Goal: Transaction & Acquisition: Purchase product/service

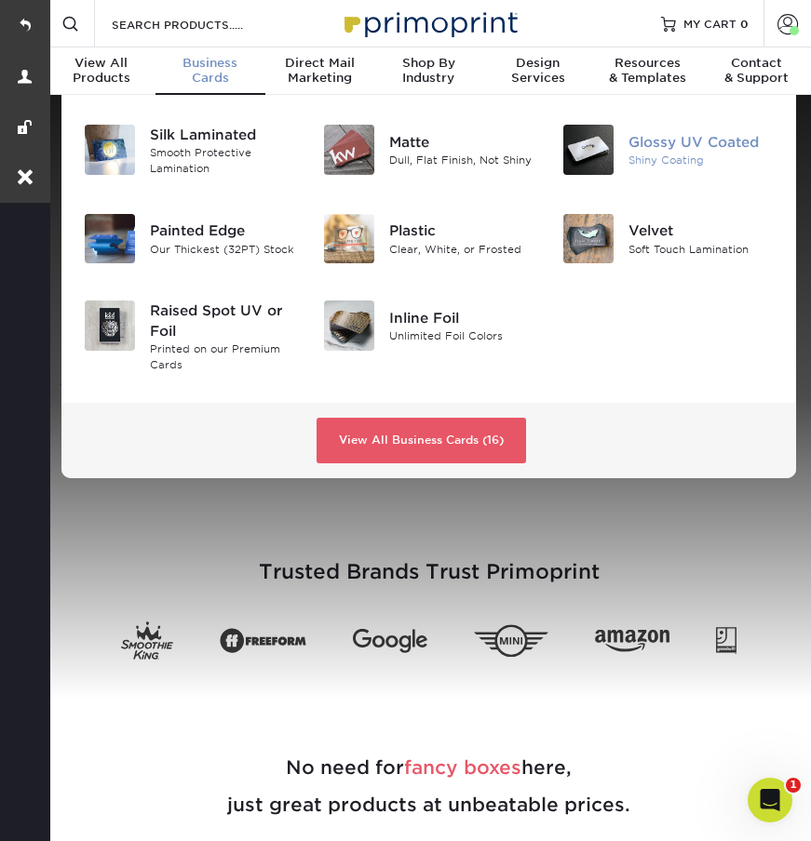
click at [652, 140] on div "Glossy UV Coated" at bounding box center [700, 142] width 145 height 20
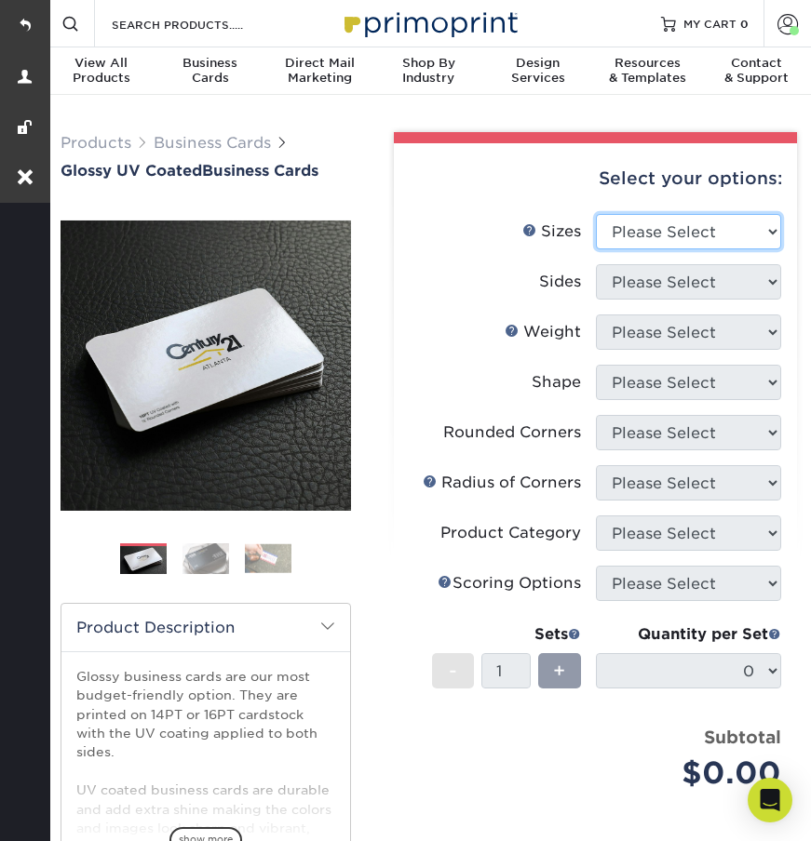
select select "2.00x3.50"
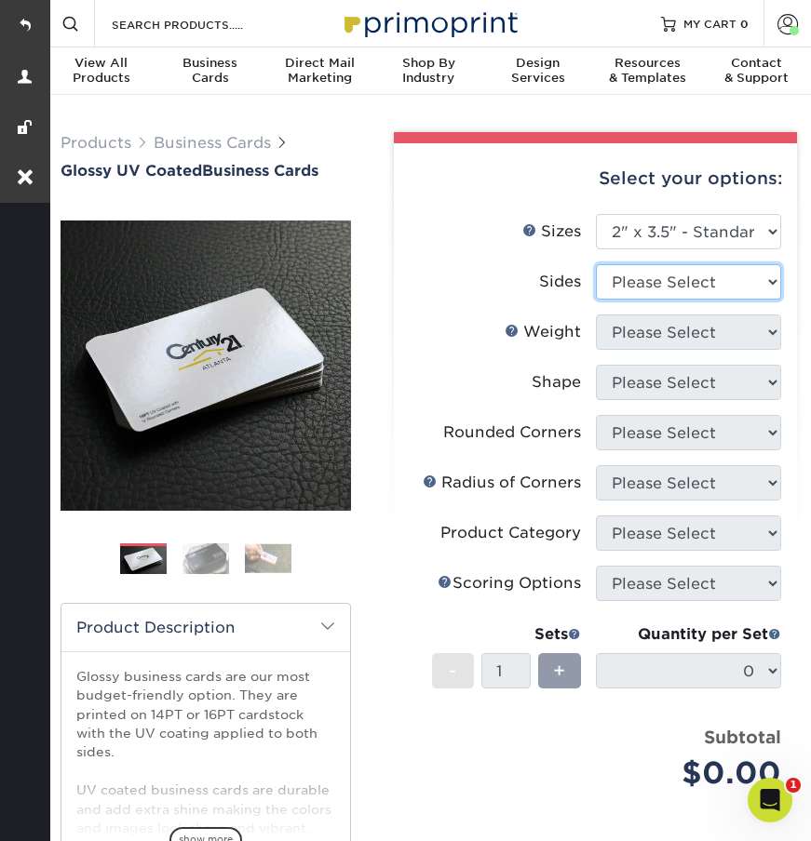
select select "13abbda7-1d64-4f25-8bb2-c179b224825d"
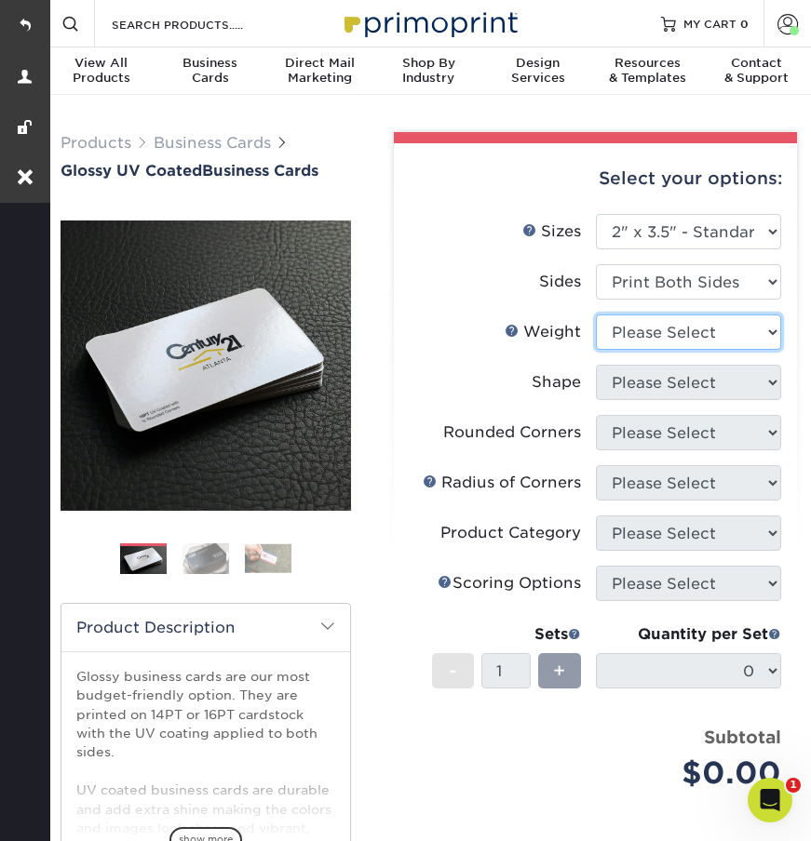
select select "16PT"
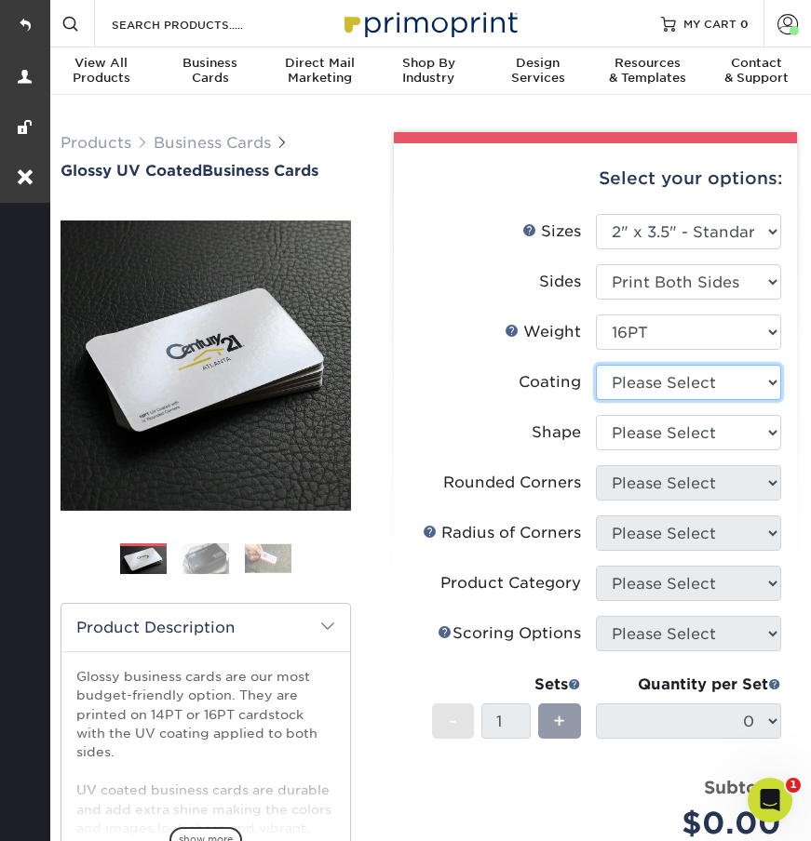
select select "1e8116af-acfc-44b1-83dc-8181aa338834"
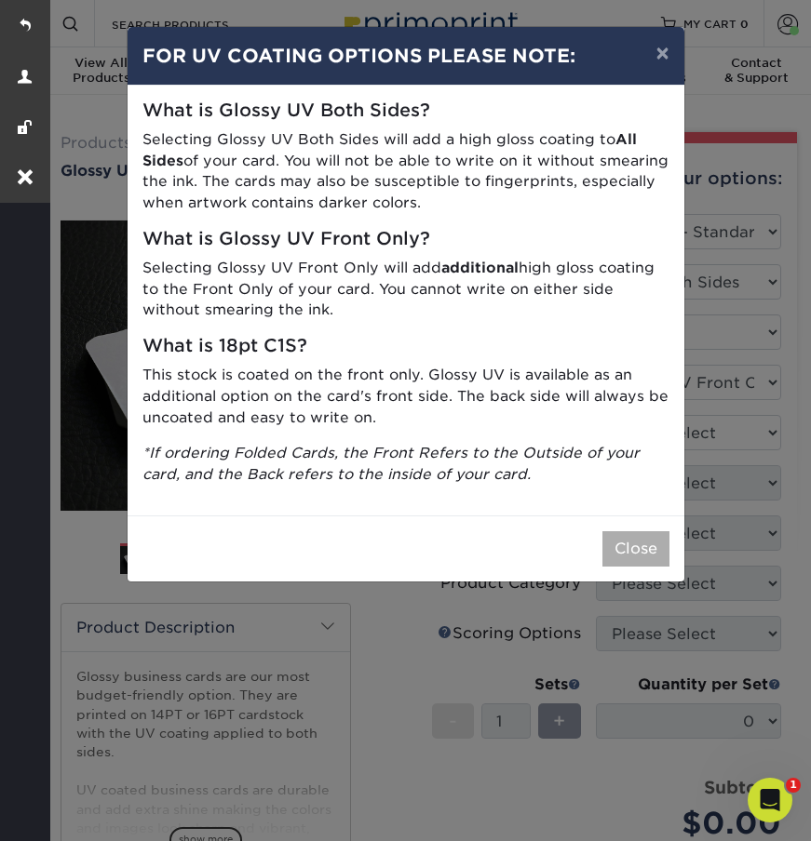
click at [620, 535] on button "Close" at bounding box center [635, 548] width 67 height 35
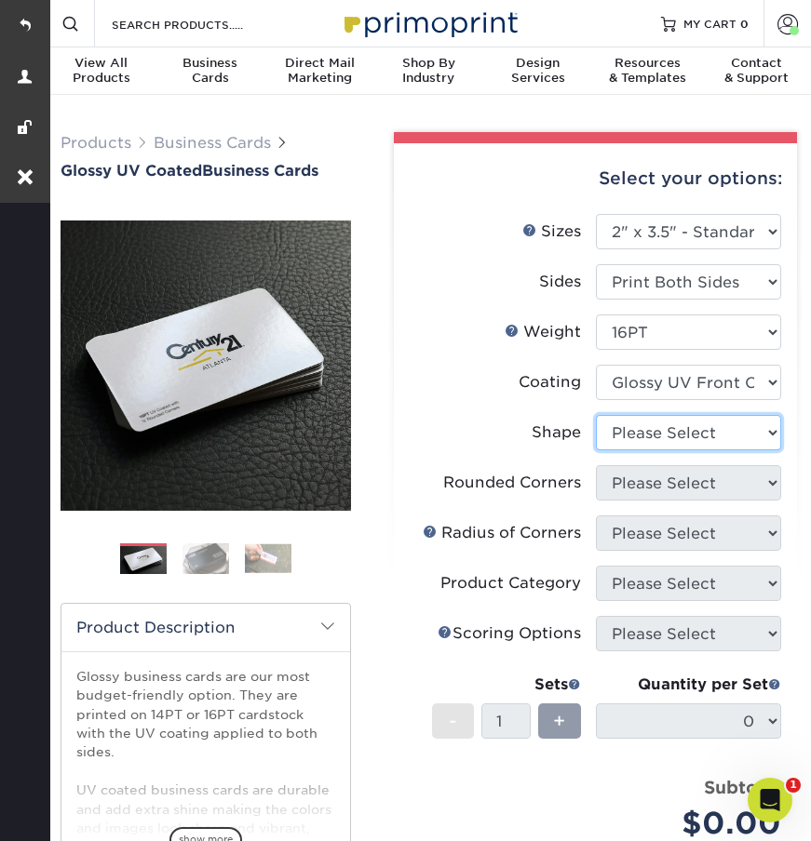
select select "standard"
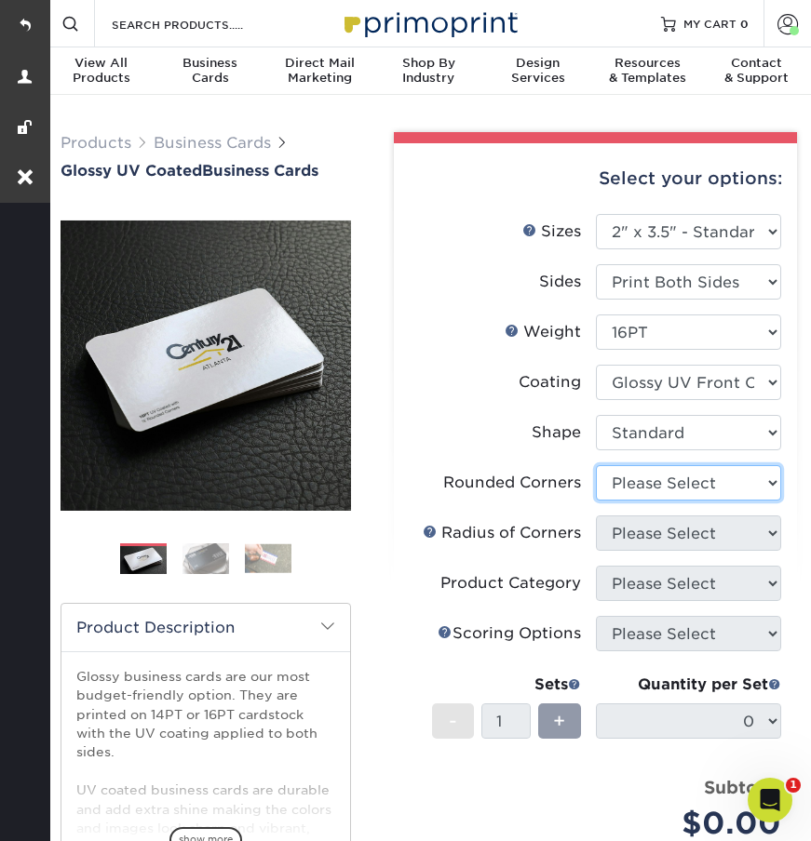
select select "0"
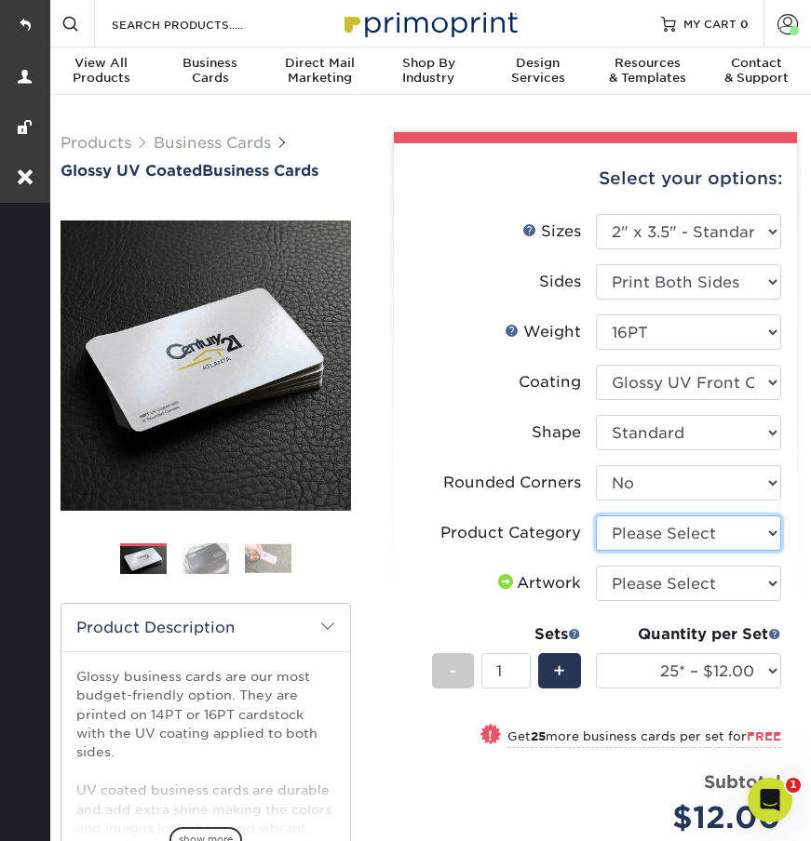
select select "3b5148f1-0588-4f88-a218-97bcfdce65c1"
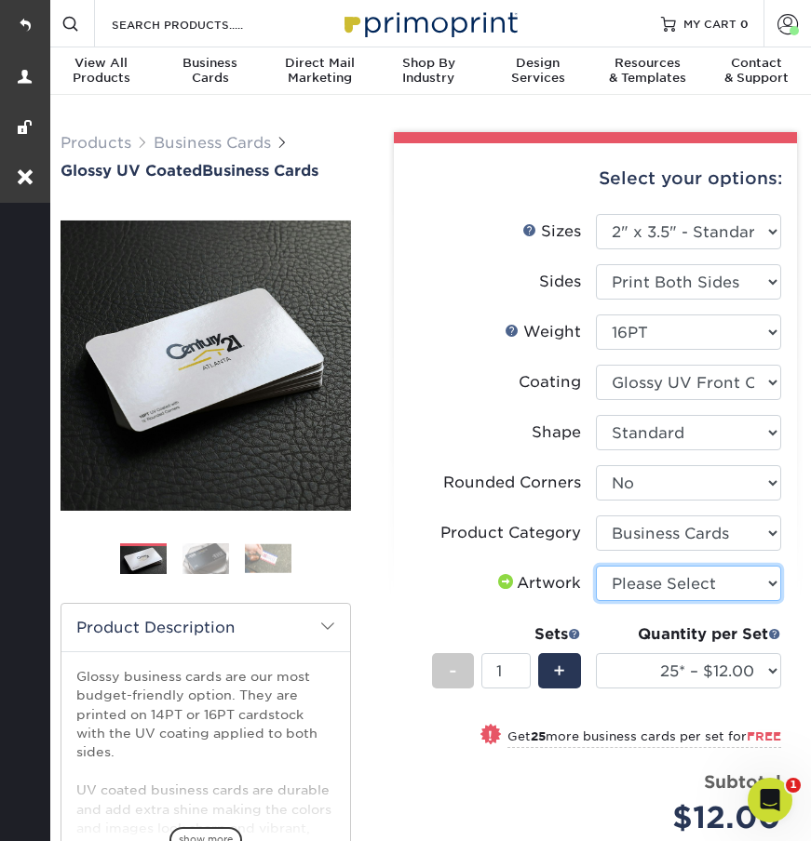
select select "upload"
select select "1000 – $53.00"
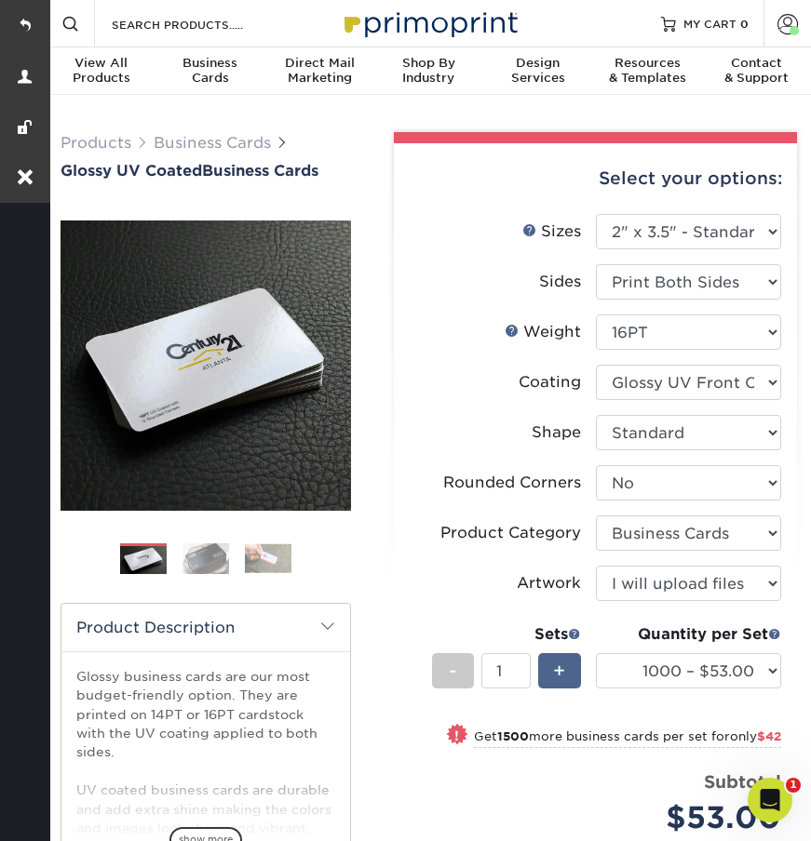
click at [565, 669] on span "+" at bounding box center [559, 671] width 12 height 28
type input "2"
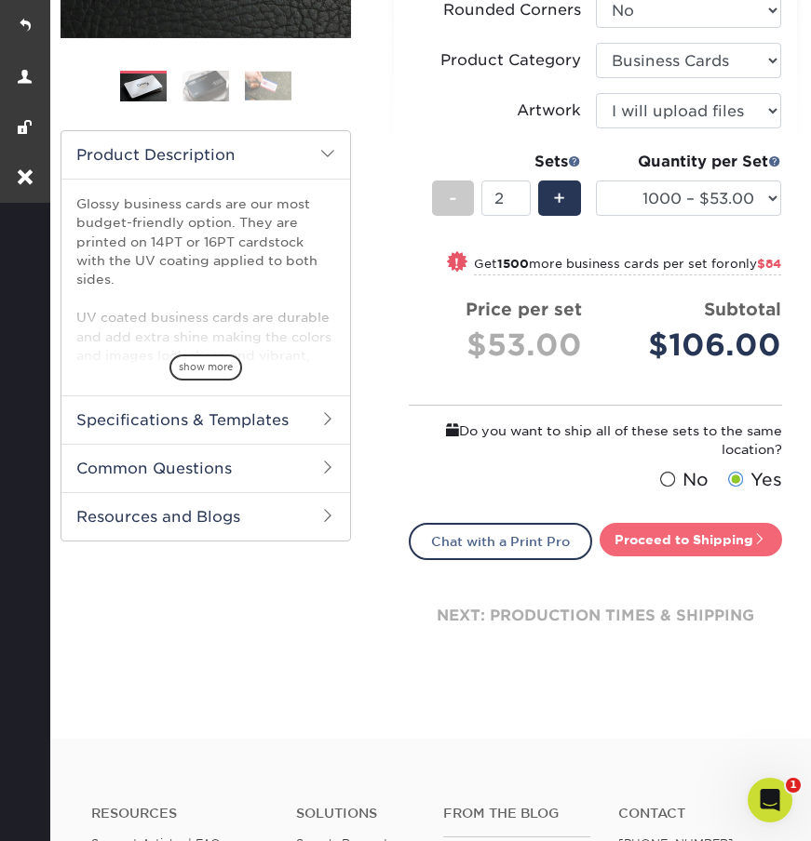
click at [668, 540] on link "Proceed to Shipping" at bounding box center [690, 540] width 182 height 34
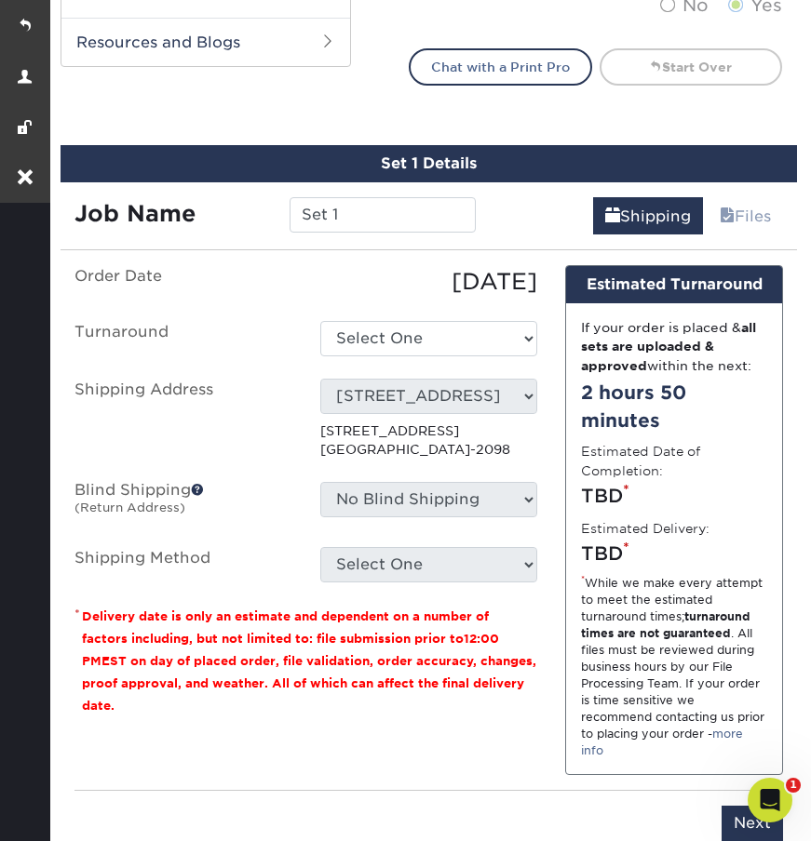
scroll to position [1042, 0]
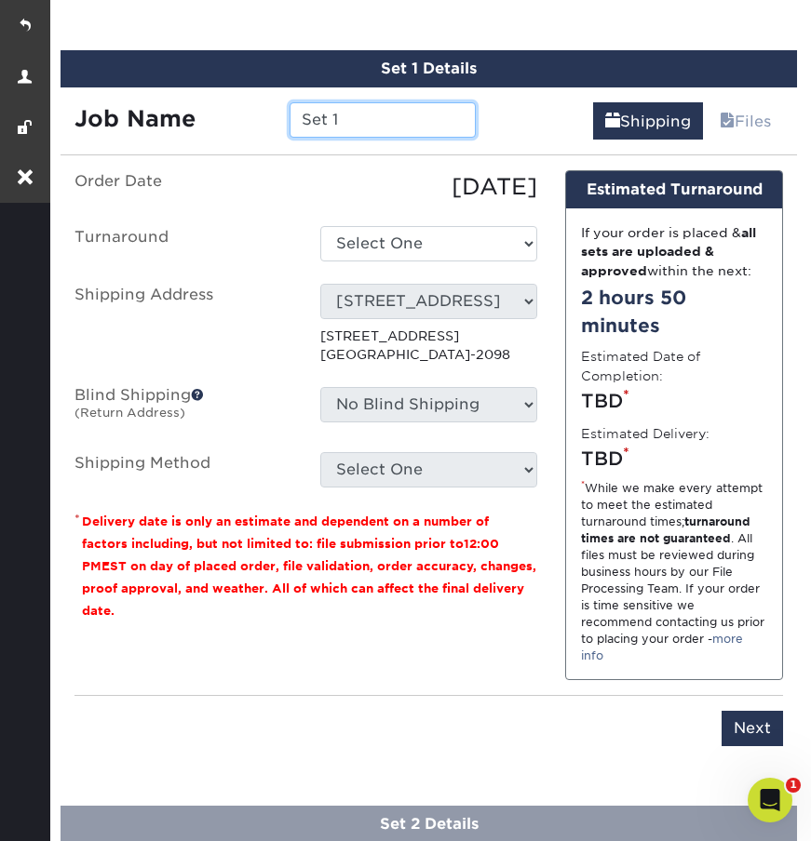
click at [349, 121] on input "Set 1" at bounding box center [382, 119] width 187 height 35
drag, startPoint x: 356, startPoint y: 120, endPoint x: 217, endPoint y: 120, distance: 139.6
click at [217, 120] on div "Job Name Set 1" at bounding box center [274, 119] width 429 height 35
type input "A"
type input "Set 1- Typesetting"
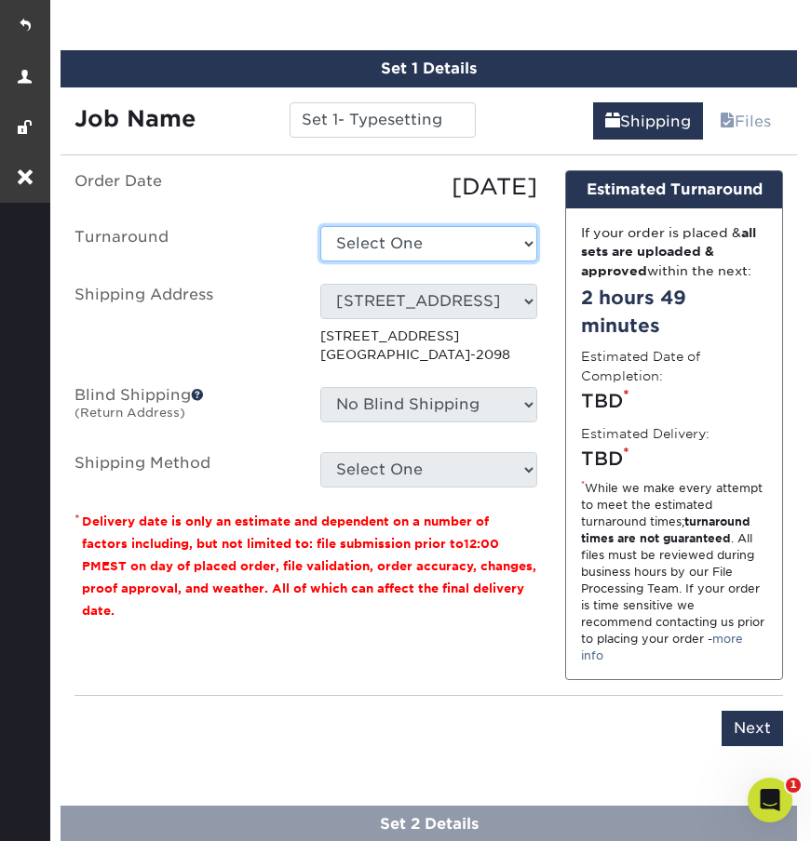
select select "87c9e963-59d8-4b47-a164-3bc32a41009d"
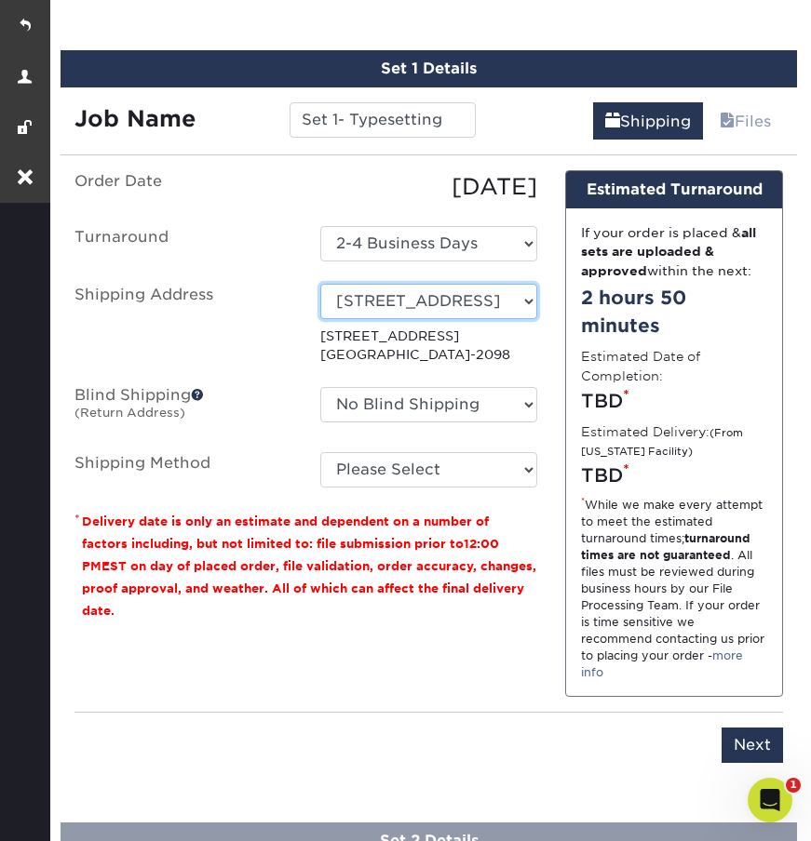
select select "newaddress"
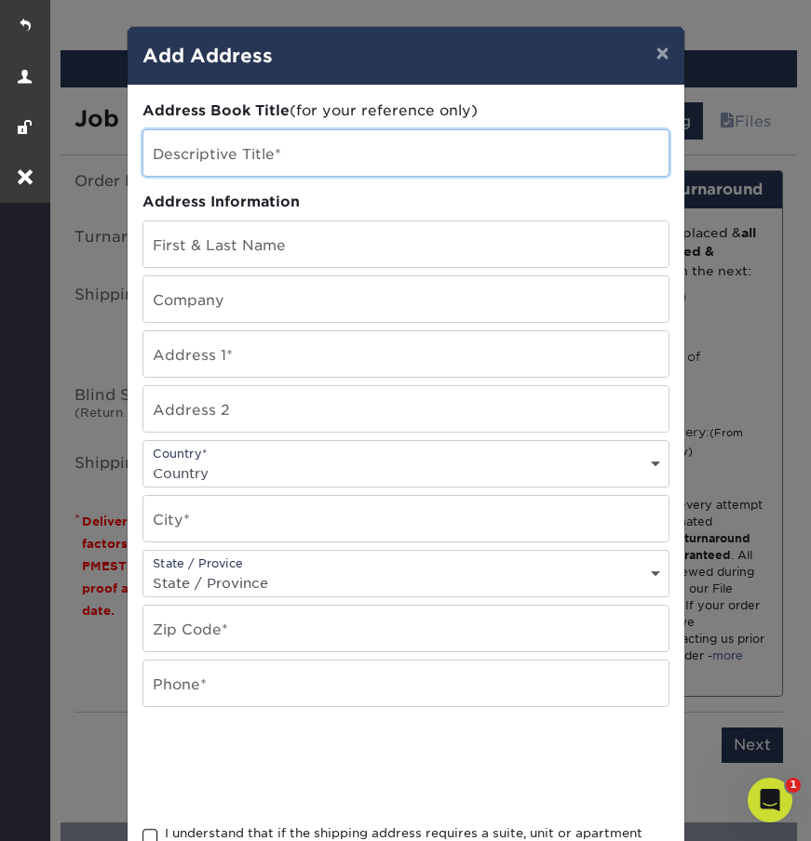
click at [194, 157] on input "text" at bounding box center [405, 153] width 525 height 46
type input "[PERSON_NAME]"
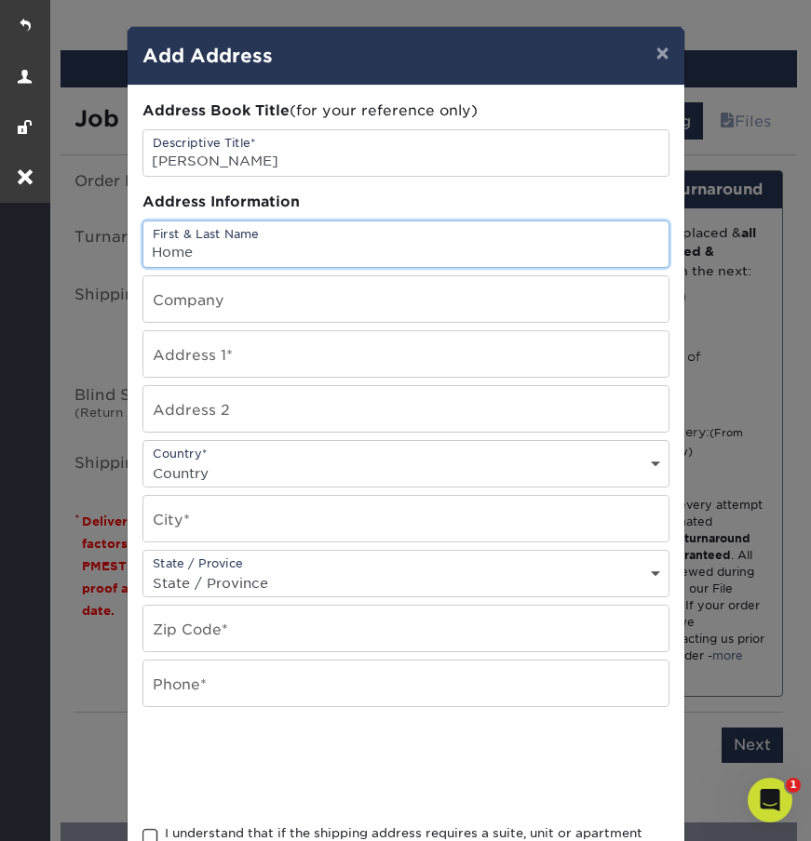
type input "Home"
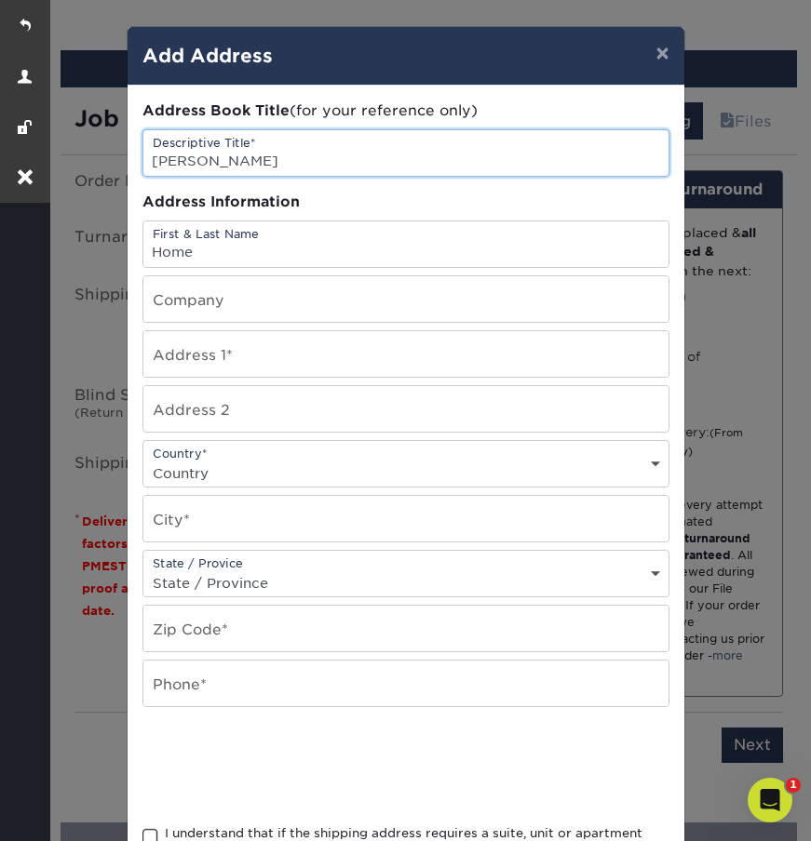
drag, startPoint x: 235, startPoint y: 164, endPoint x: 66, endPoint y: 168, distance: 169.5
click at [66, 168] on div "× Add Address Address Book Title (for your reference only) Descriptive Title* P…" at bounding box center [405, 420] width 811 height 841
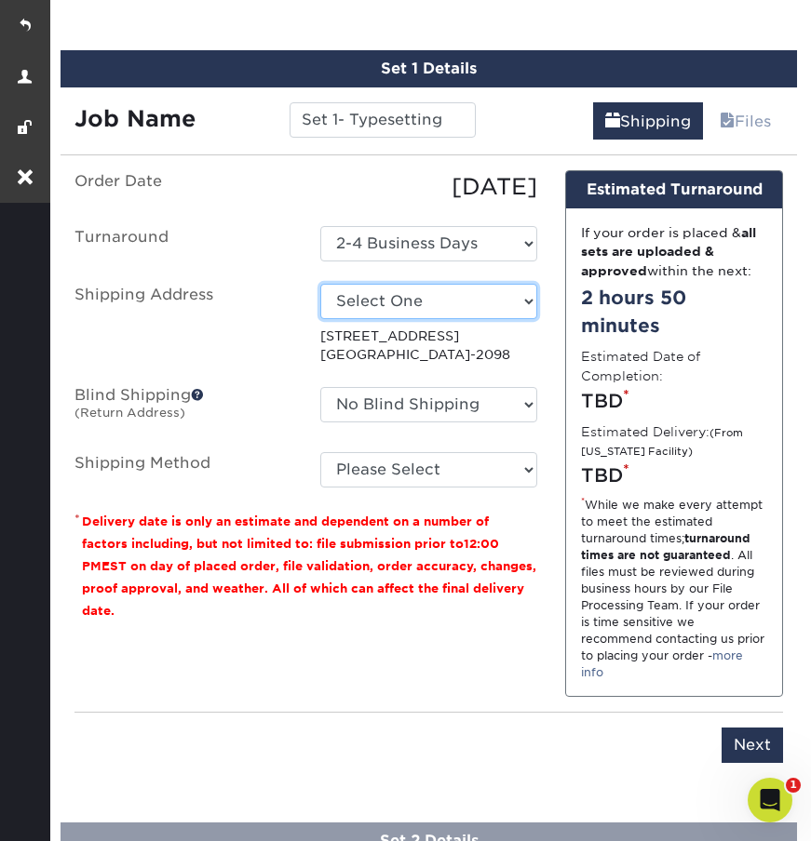
select select "newaddress"
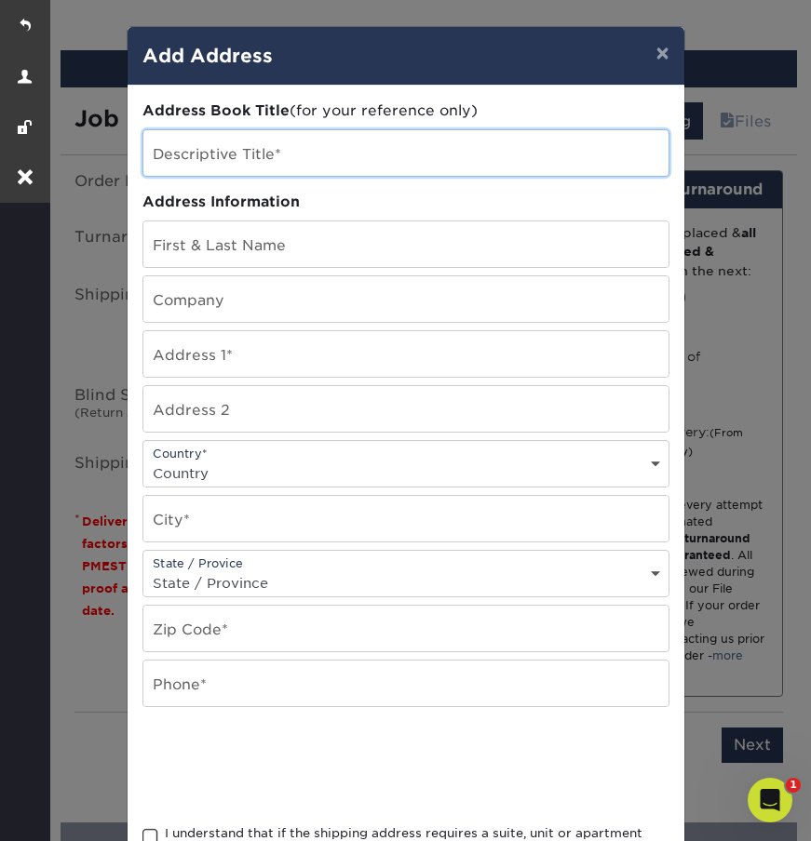
click at [228, 152] on input "text" at bounding box center [405, 153] width 525 height 46
type input "Home Office"
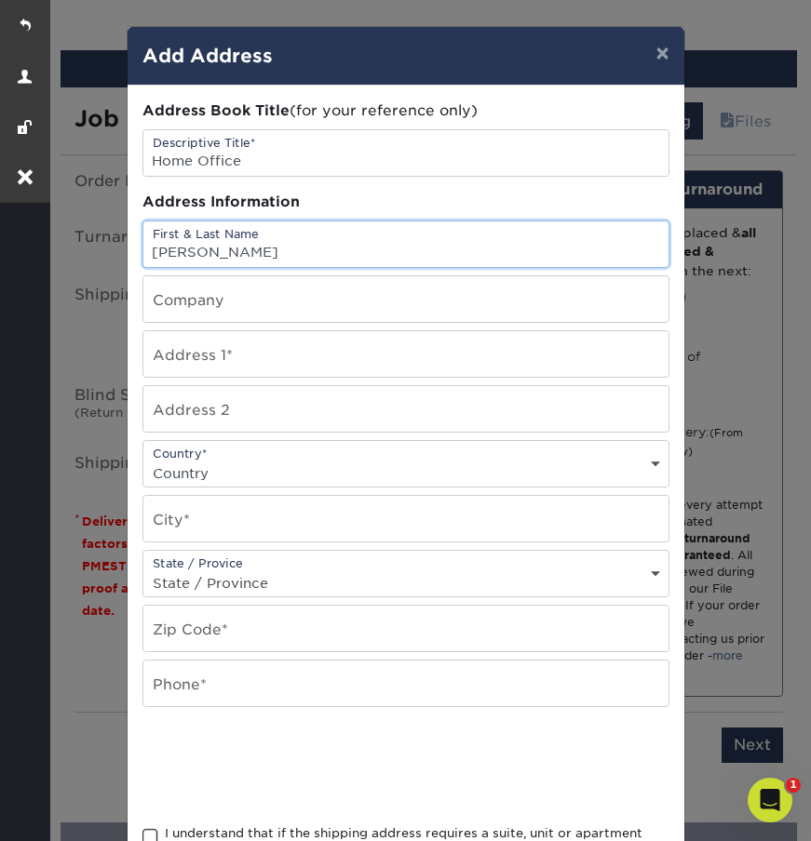
type input "[PERSON_NAME]"
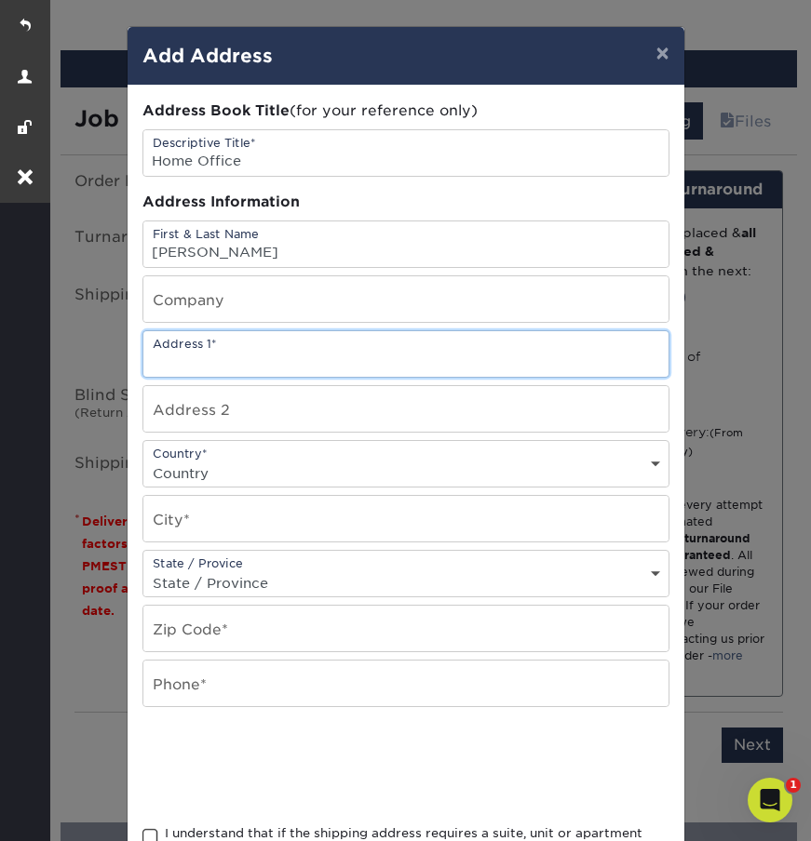
click at [211, 356] on input "text" at bounding box center [405, 354] width 525 height 46
paste input "[STREET_ADDRESS]"
type input "[STREET_ADDRESS]"
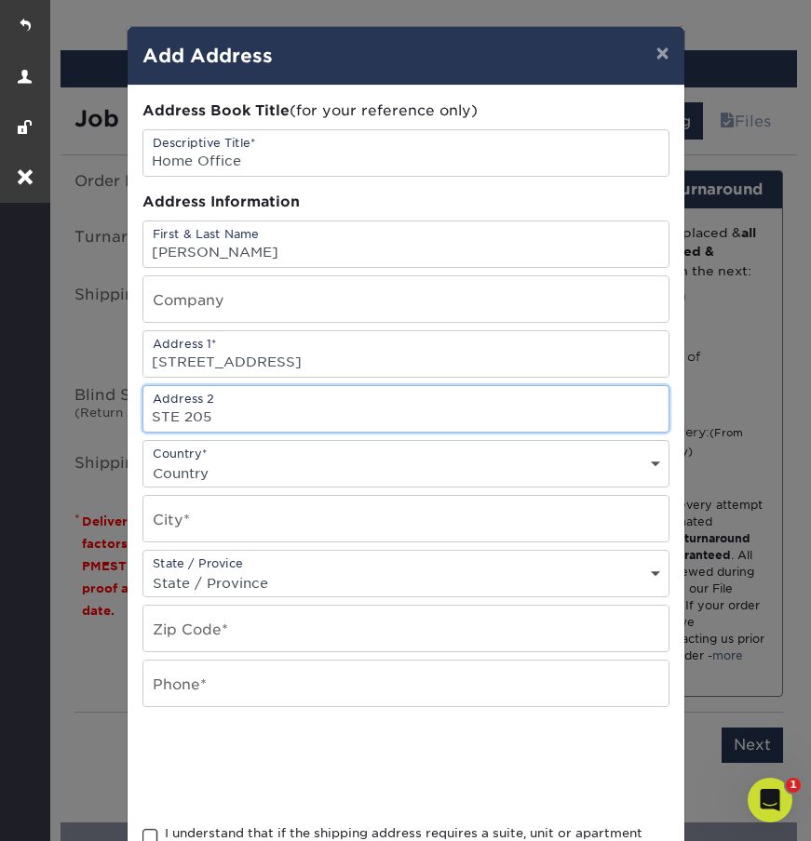
type input "STE 205"
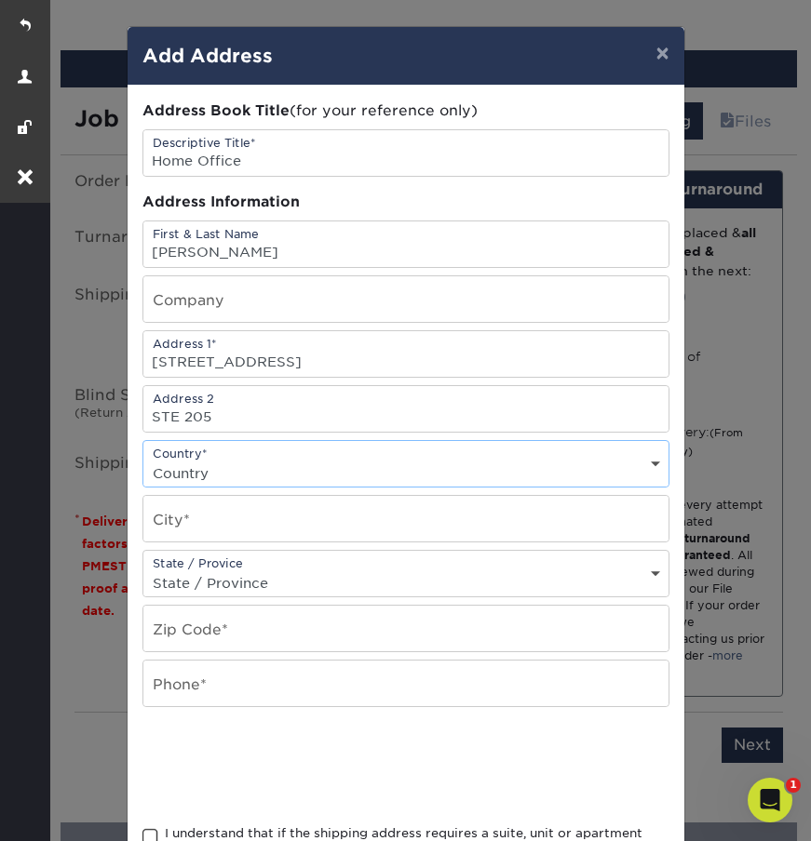
select select "US"
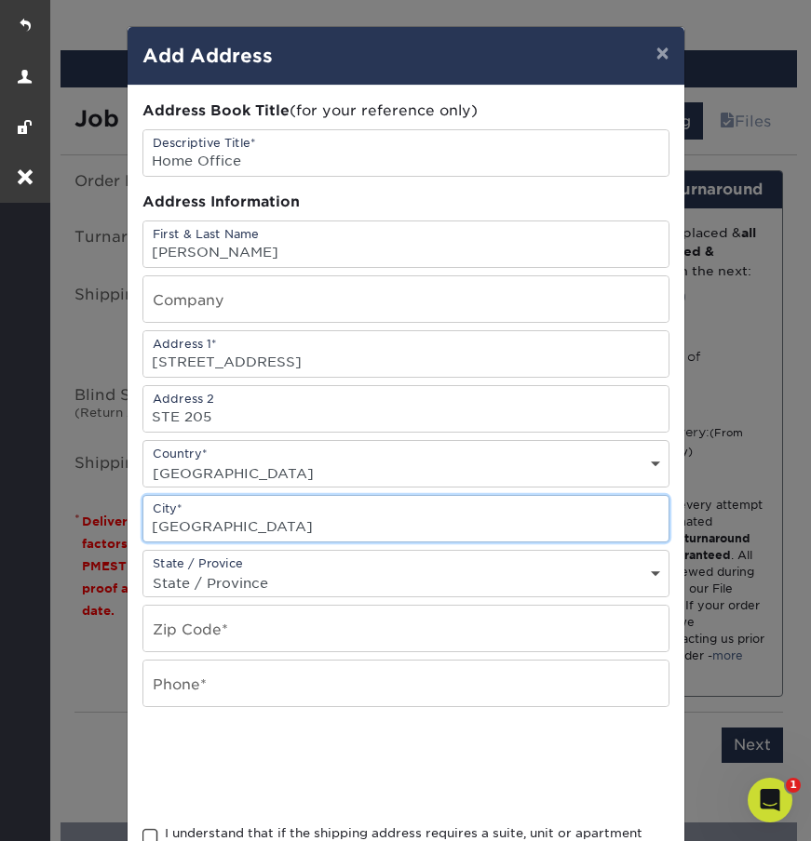
type input "Oakland"
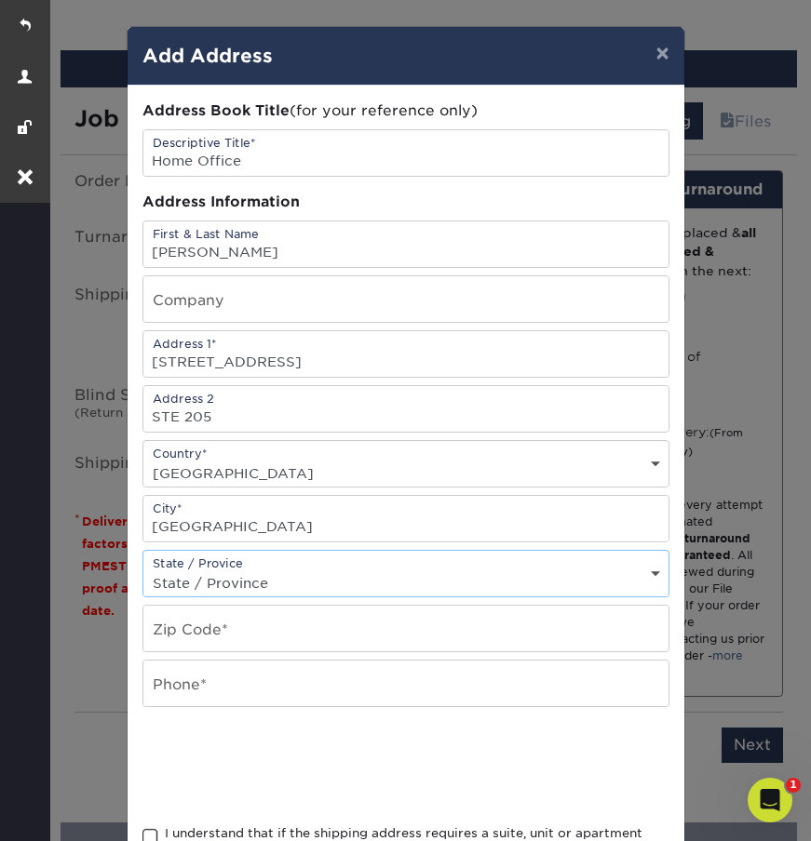
select select "CA"
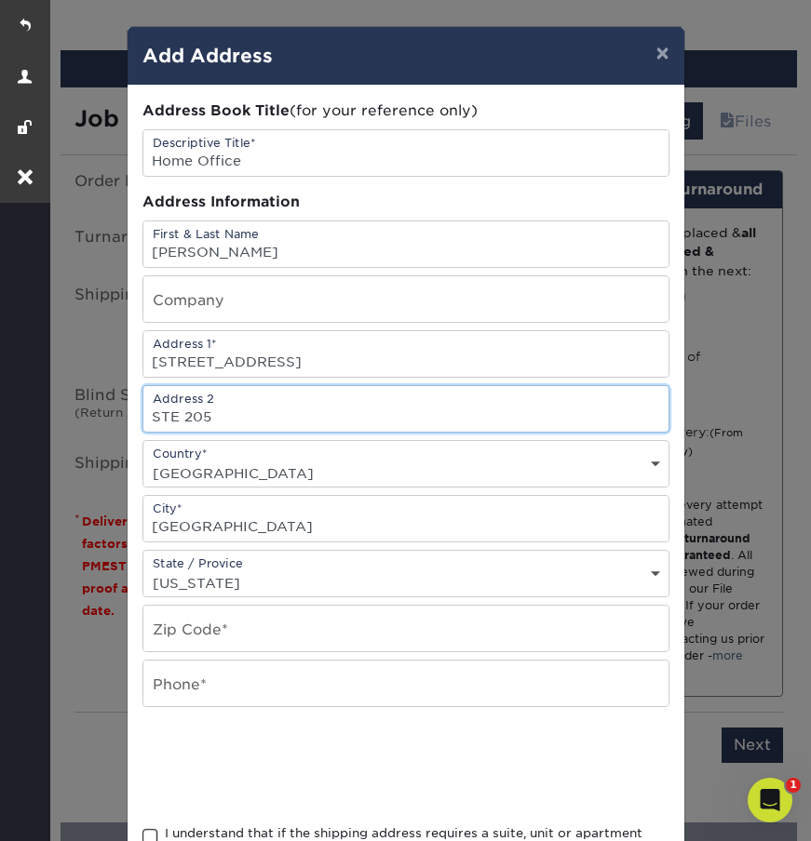
drag, startPoint x: 143, startPoint y: 422, endPoint x: -206, endPoint y: 393, distance: 350.2
click at [0, 393] on html "Resources Menu Search Products Account Welcome, Peter Account Dashboard Active …" at bounding box center [405, 256] width 811 height 2597
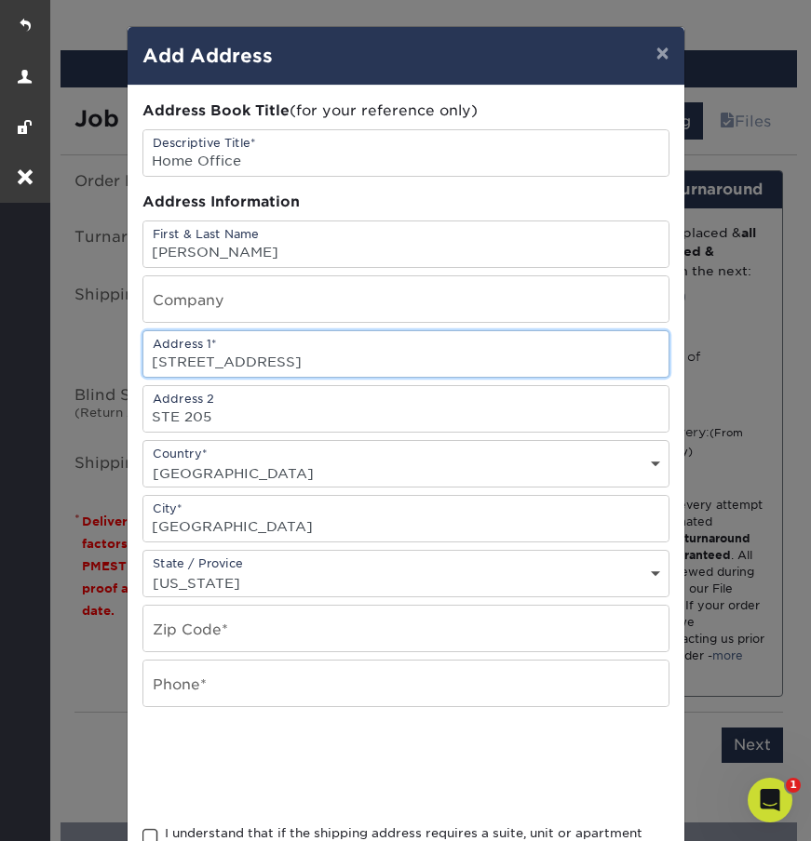
drag, startPoint x: 254, startPoint y: 362, endPoint x: 106, endPoint y: 362, distance: 148.0
click at [106, 362] on div "× Add Address Address Book Title (for your reference only) Descriptive Title* H…" at bounding box center [405, 420] width 811 height 841
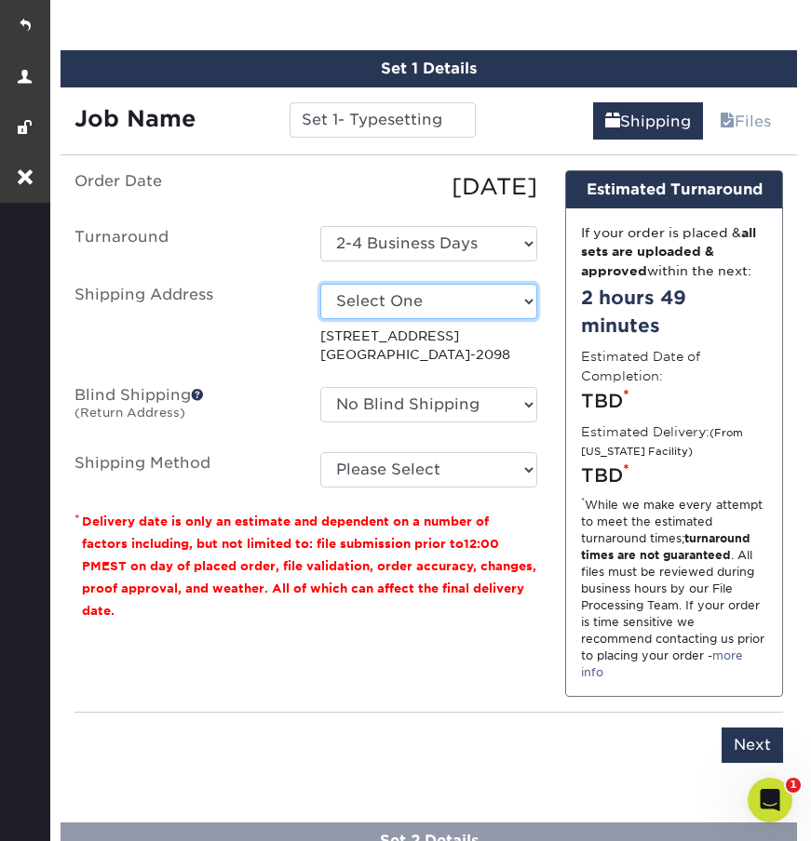
select select "newaddress"
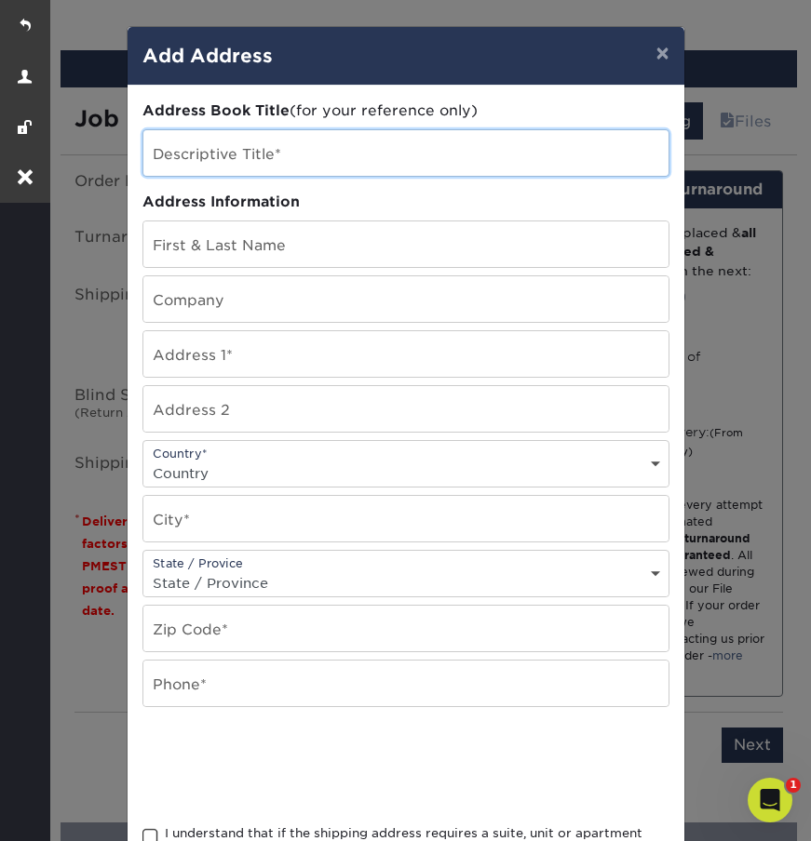
click at [160, 143] on input "text" at bounding box center [405, 153] width 525 height 46
type input "Home Office"
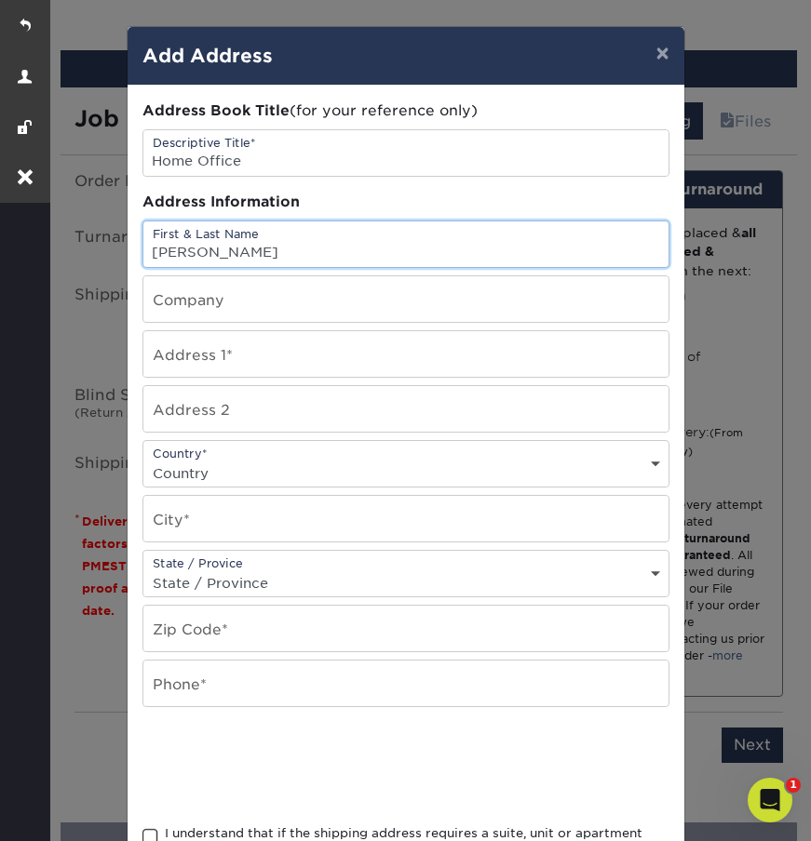
type input "[PERSON_NAME]"
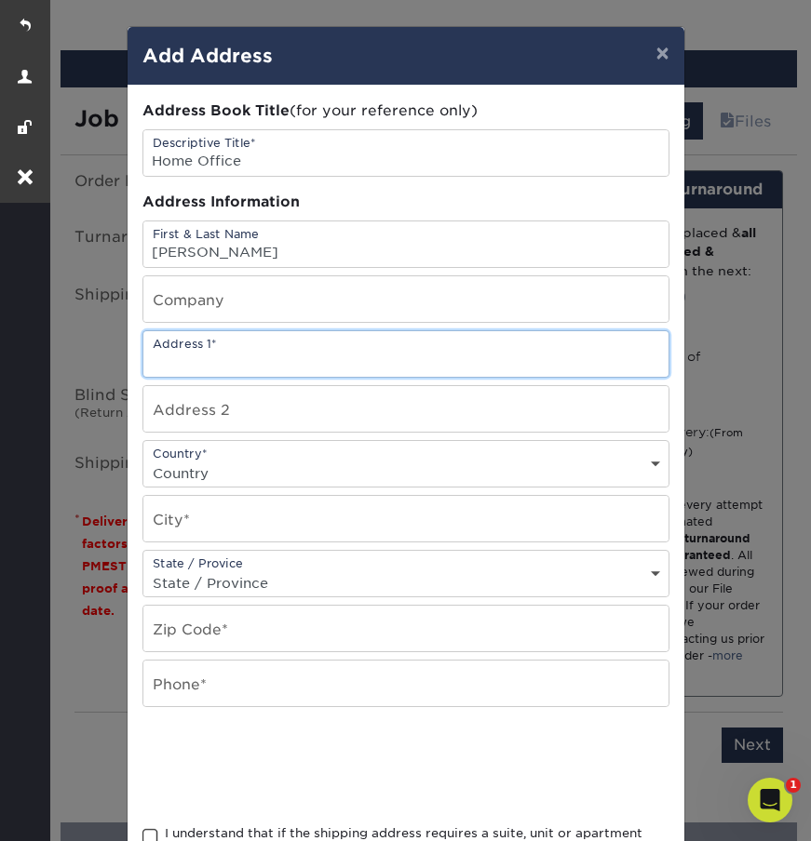
paste input "[STREET_ADDRESS]"
type input "[STREET_ADDRESS]"
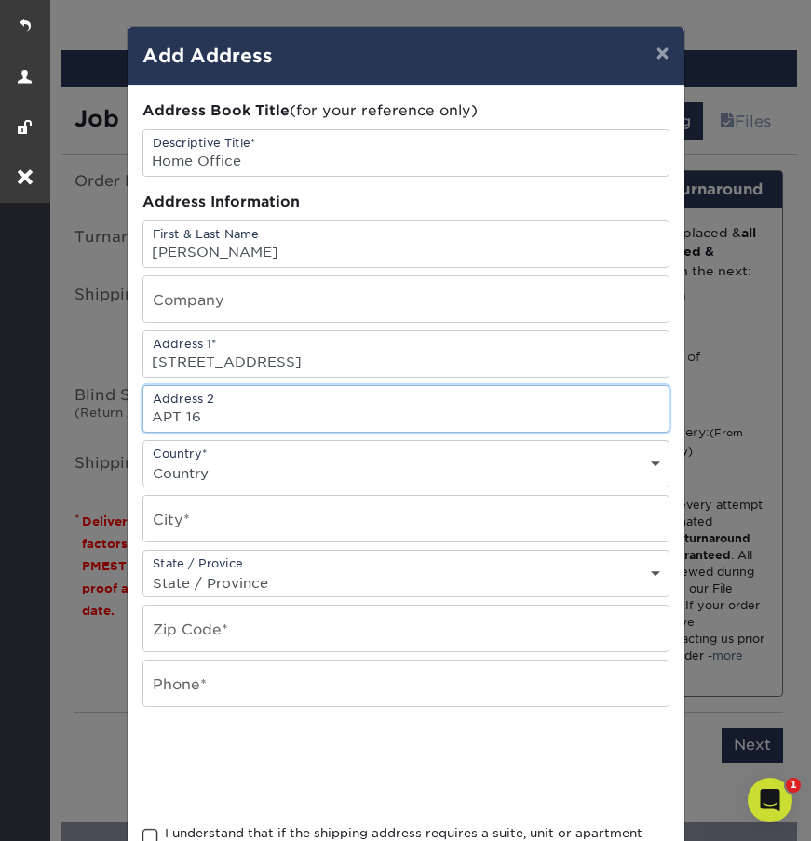
type input "APT 16"
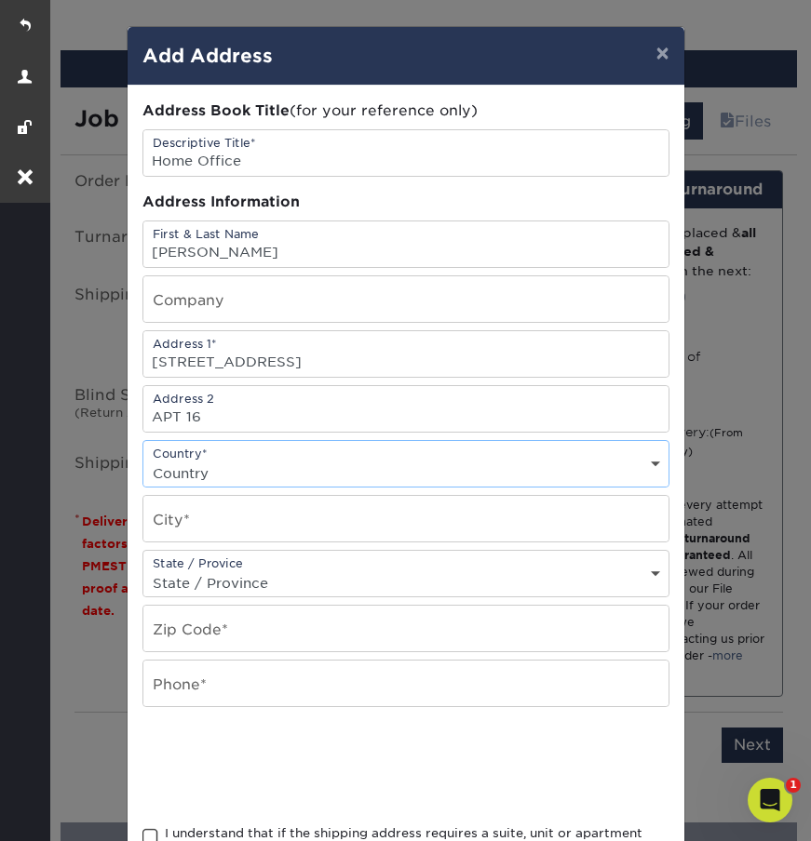
select select "US"
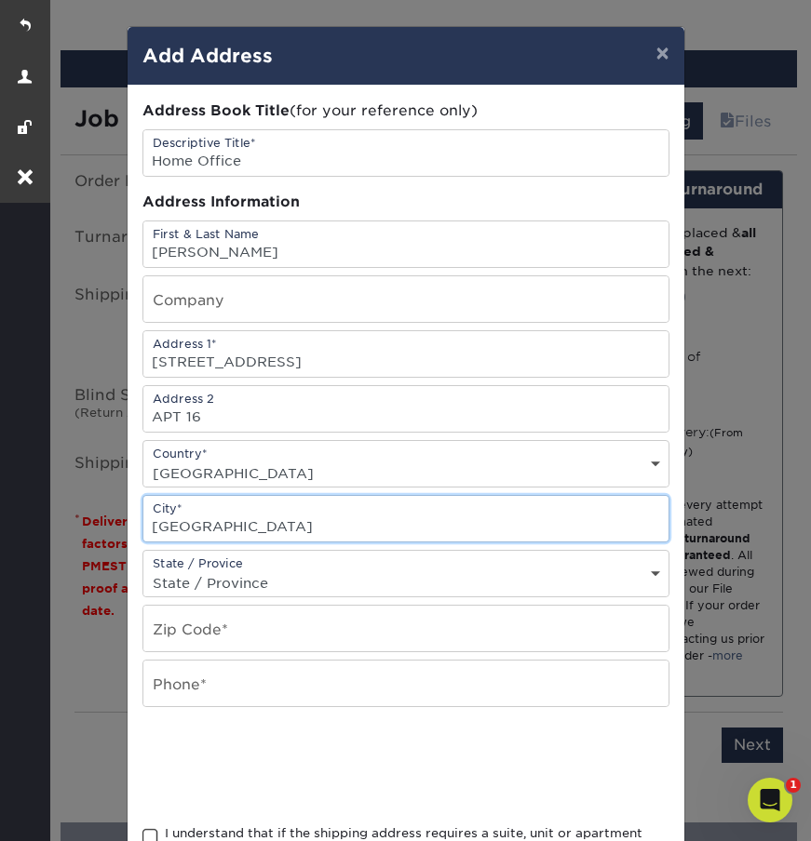
type input "Oakland"
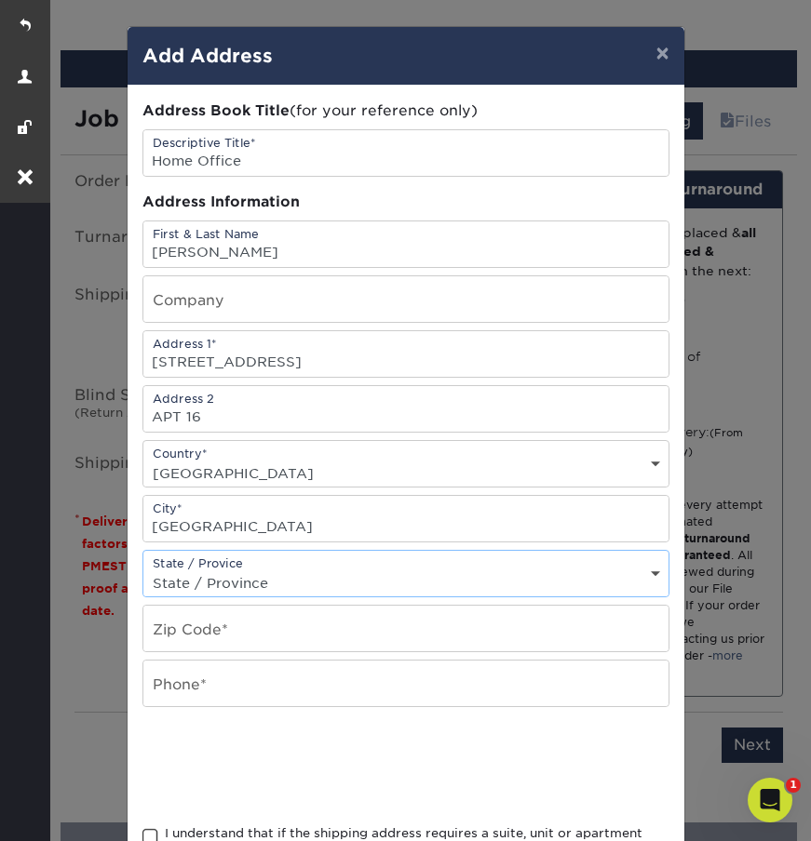
select select "CA"
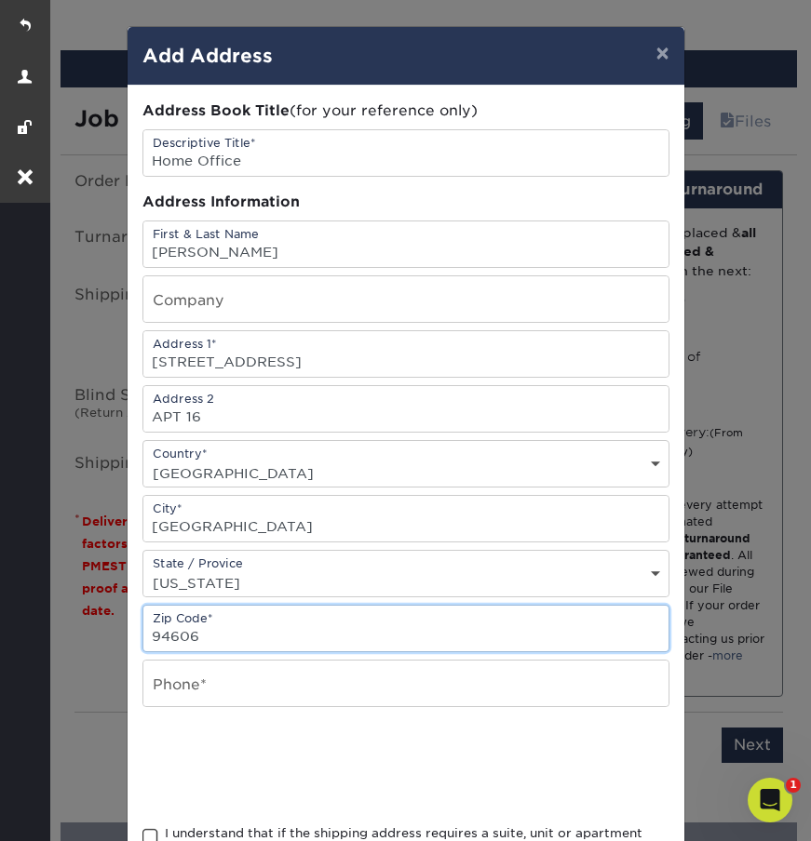
type input "94606"
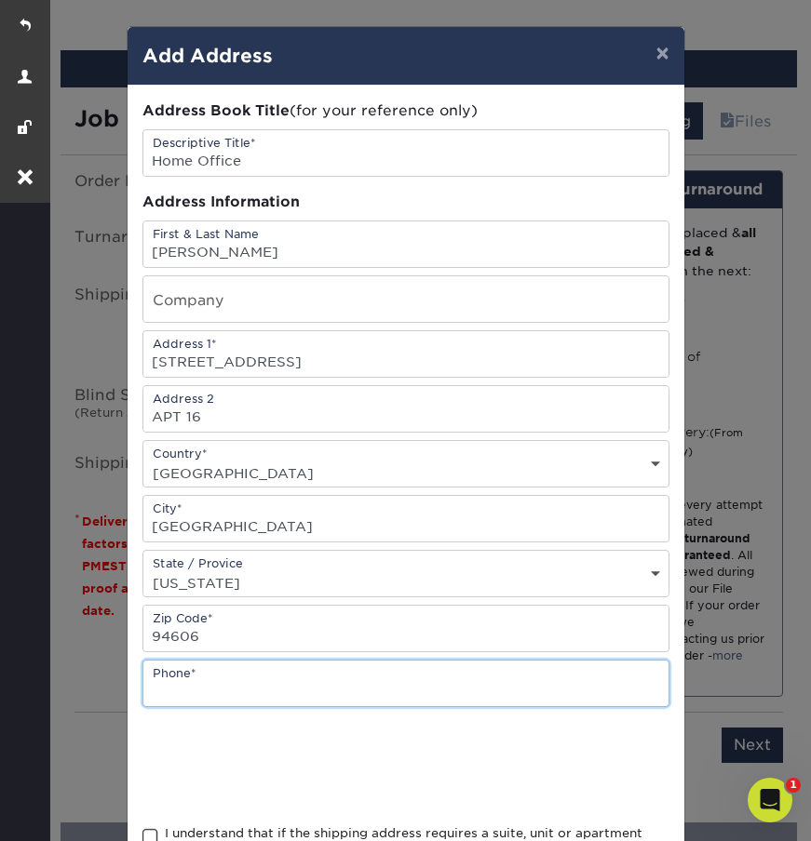
paste input "510-428-9288"
type input "510-428-9288"
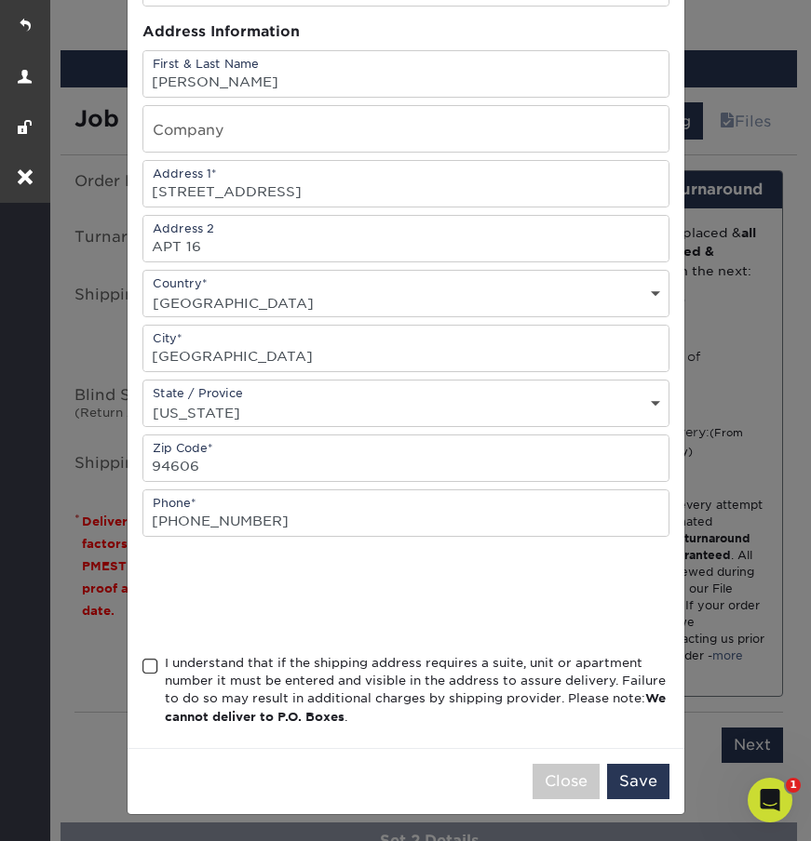
scroll to position [175, 0]
click at [152, 670] on span at bounding box center [150, 667] width 16 height 18
click at [0, 0] on input "I understand that if the shipping address requires a suite, unit or apartment n…" at bounding box center [0, 0] width 0 height 0
click at [647, 786] on button "Save" at bounding box center [638, 781] width 62 height 35
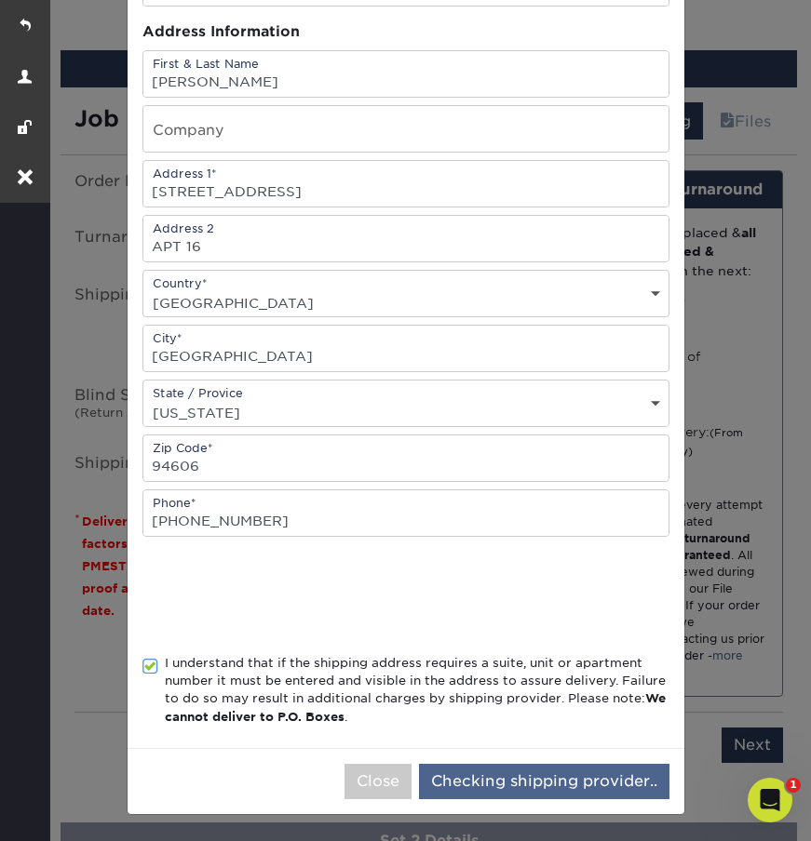
scroll to position [0, 0]
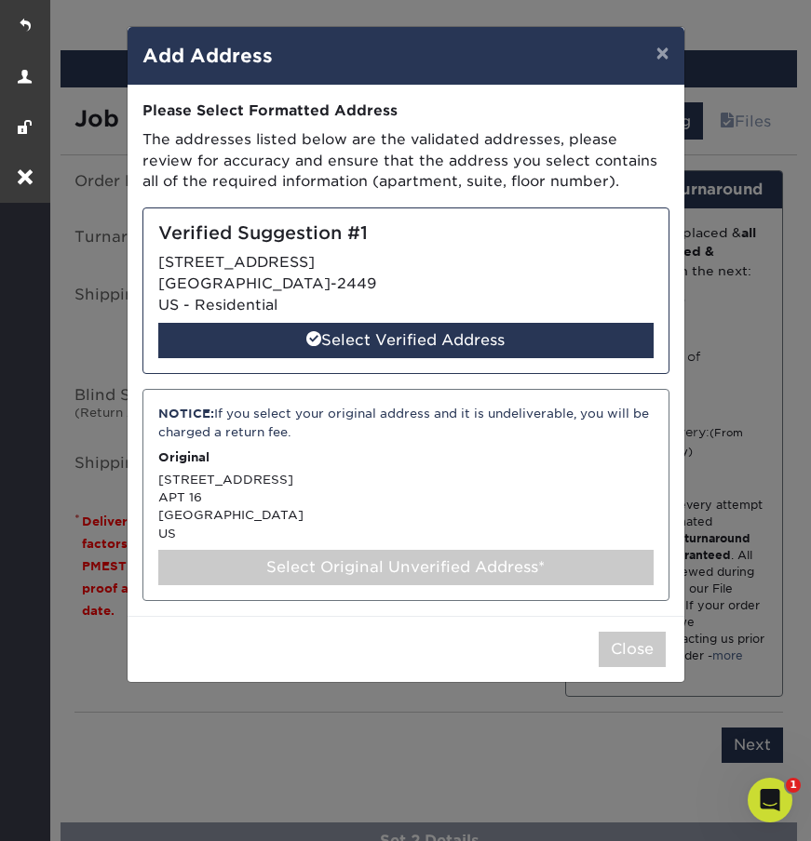
click at [402, 550] on div "Select Original Unverified Address*" at bounding box center [405, 567] width 495 height 35
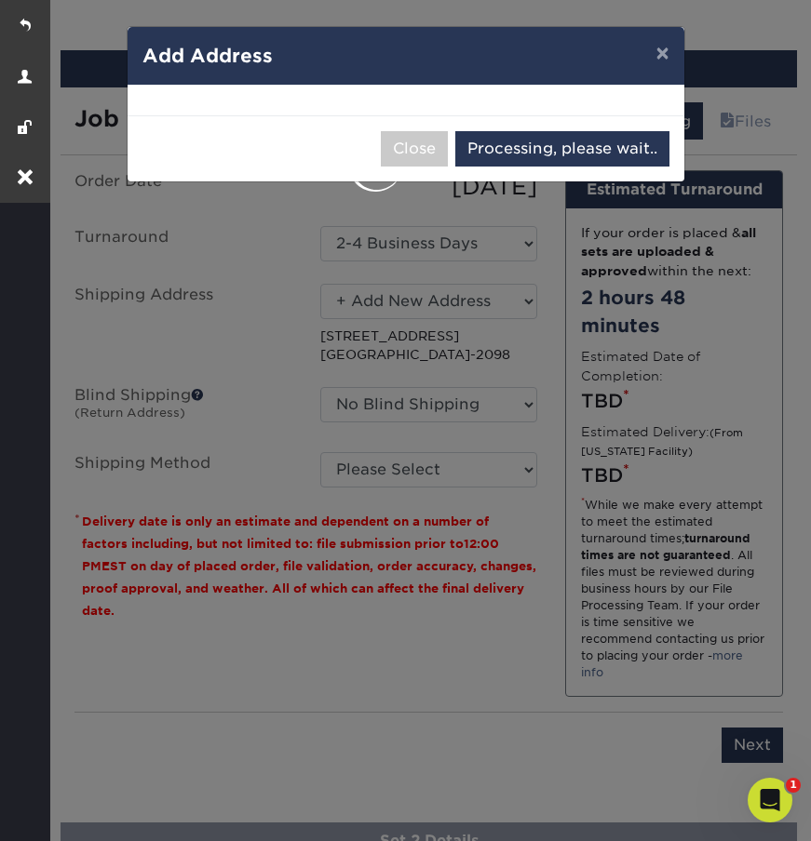
select select "285647"
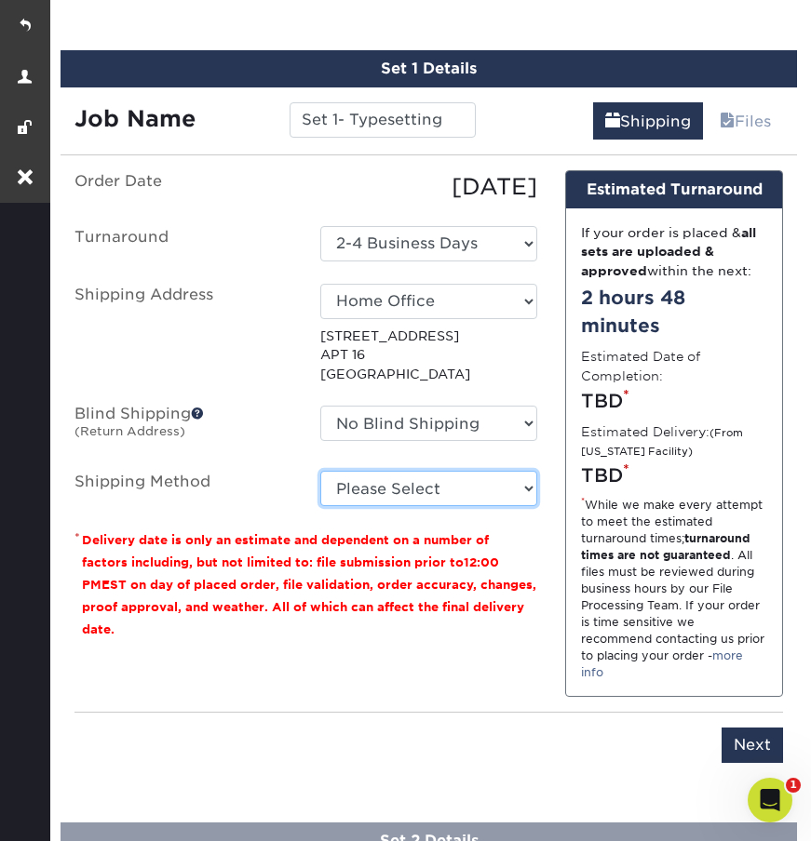
select select "03"
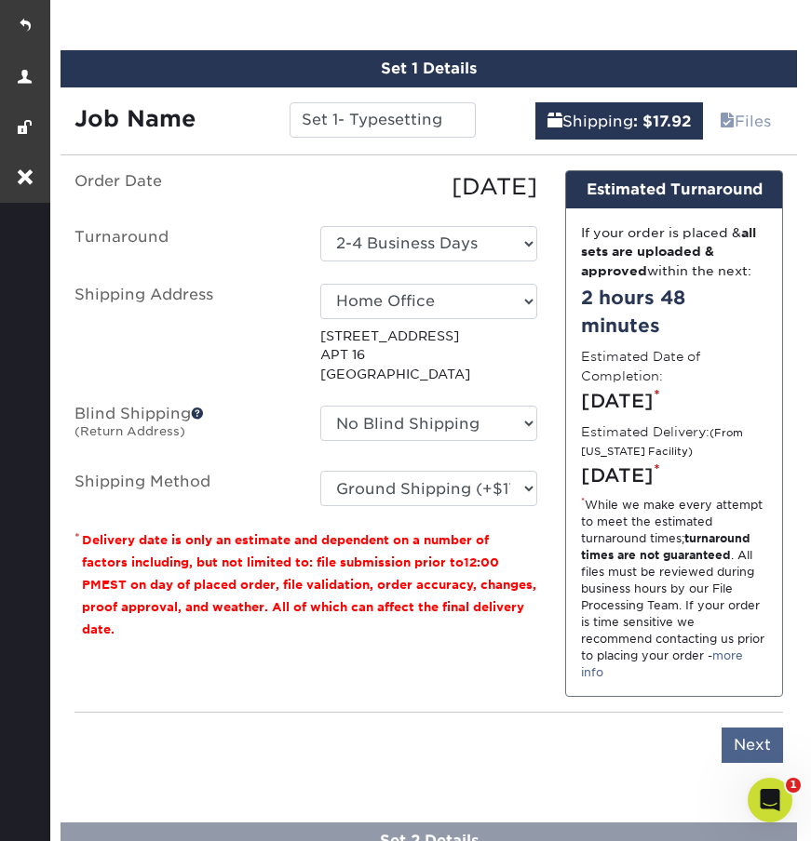
click at [743, 763] on input "Next" at bounding box center [751, 745] width 61 height 35
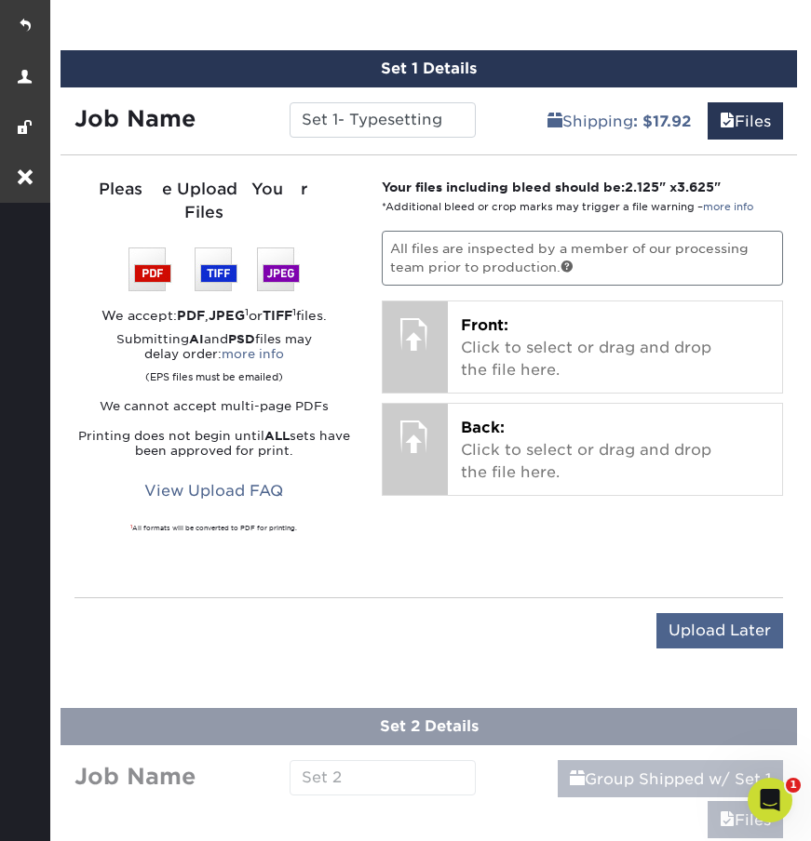
click at [685, 613] on input "Upload Later" at bounding box center [719, 630] width 127 height 35
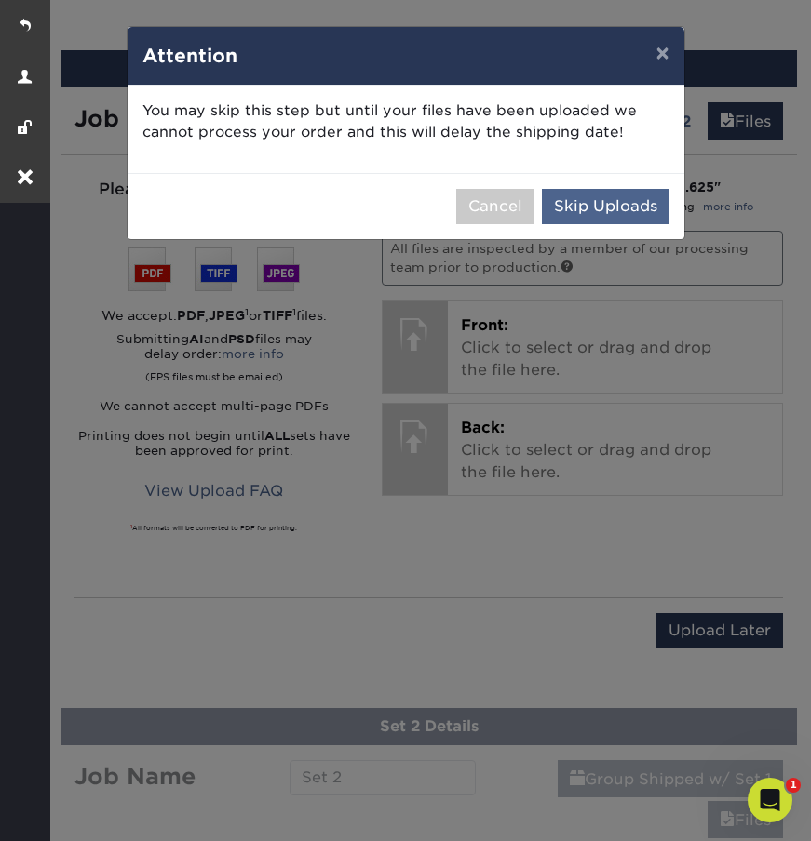
click at [570, 205] on button "Skip Uploads" at bounding box center [606, 206] width 128 height 35
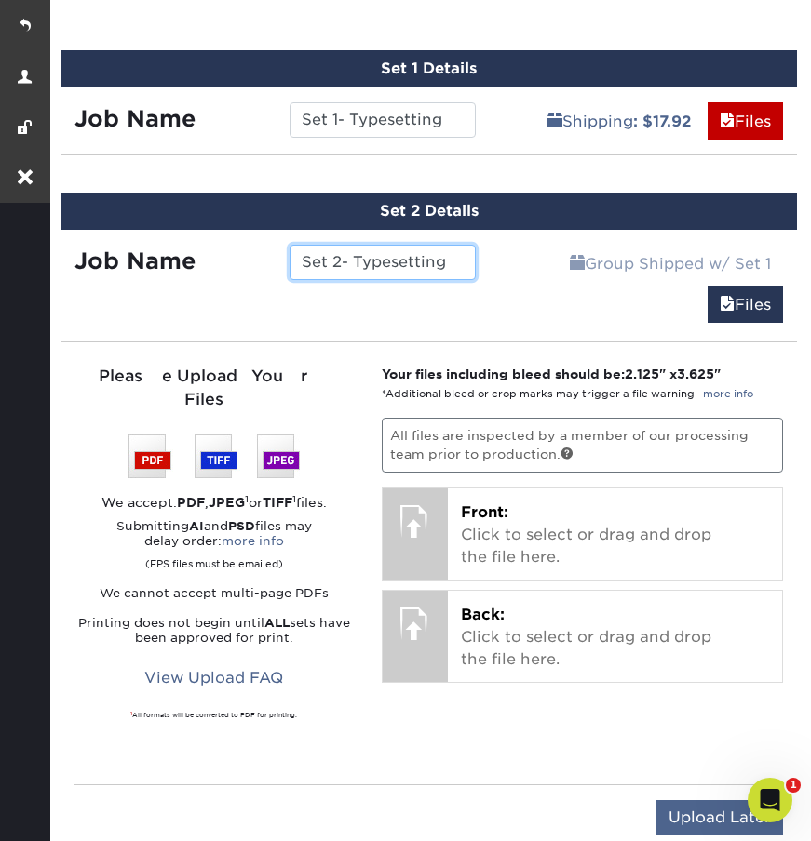
type input "Set 2- Typesetting"
click at [679, 800] on input "Upload Later" at bounding box center [719, 817] width 127 height 35
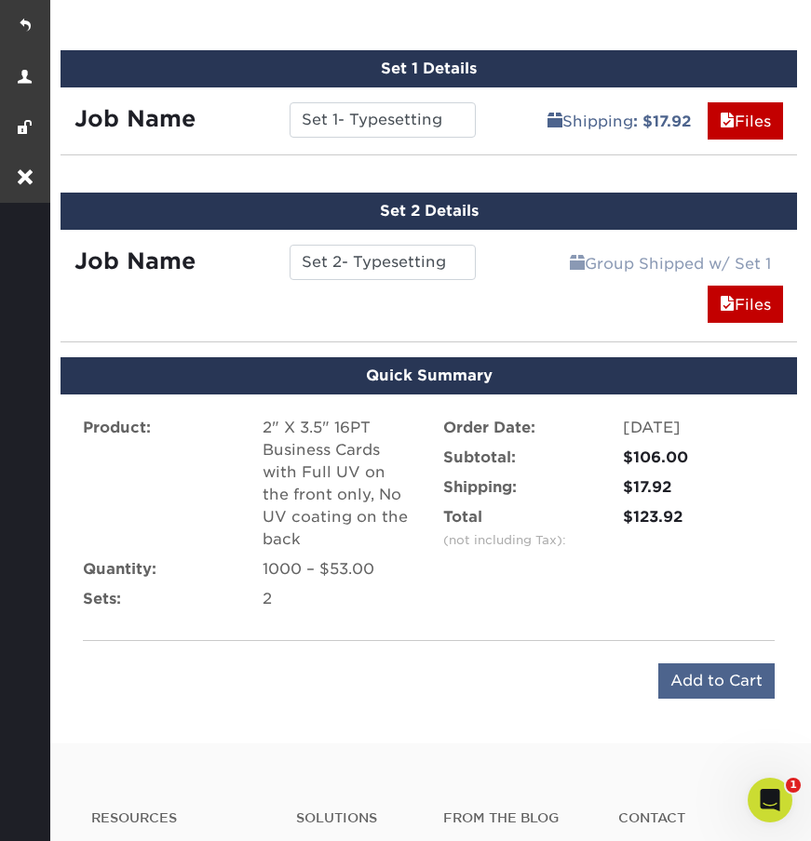
click at [684, 672] on input "Add to Cart" at bounding box center [716, 681] width 116 height 35
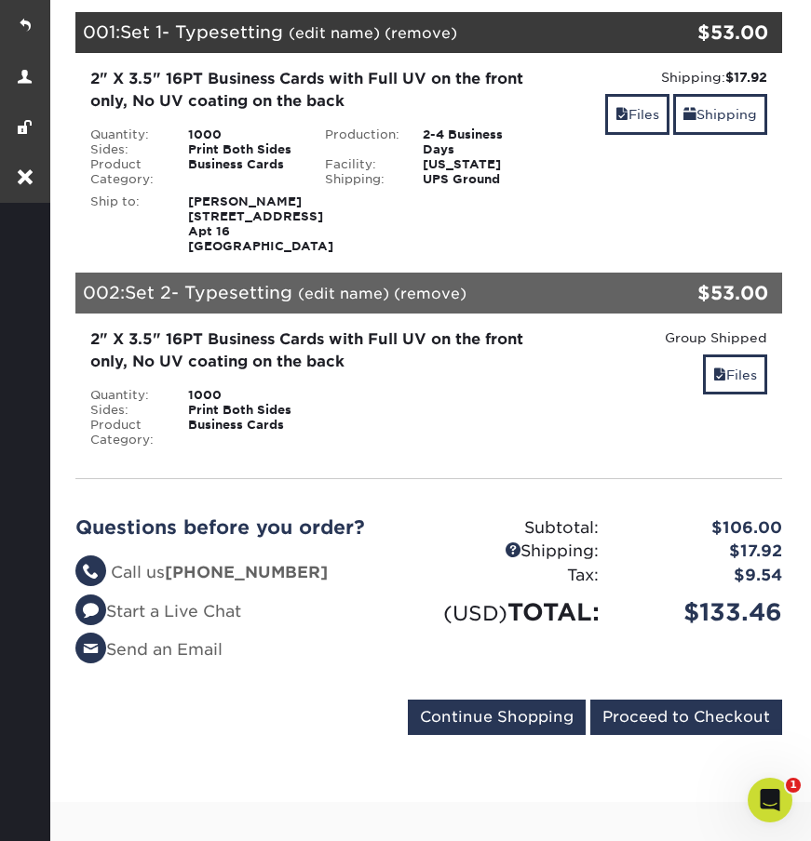
scroll to position [251, 0]
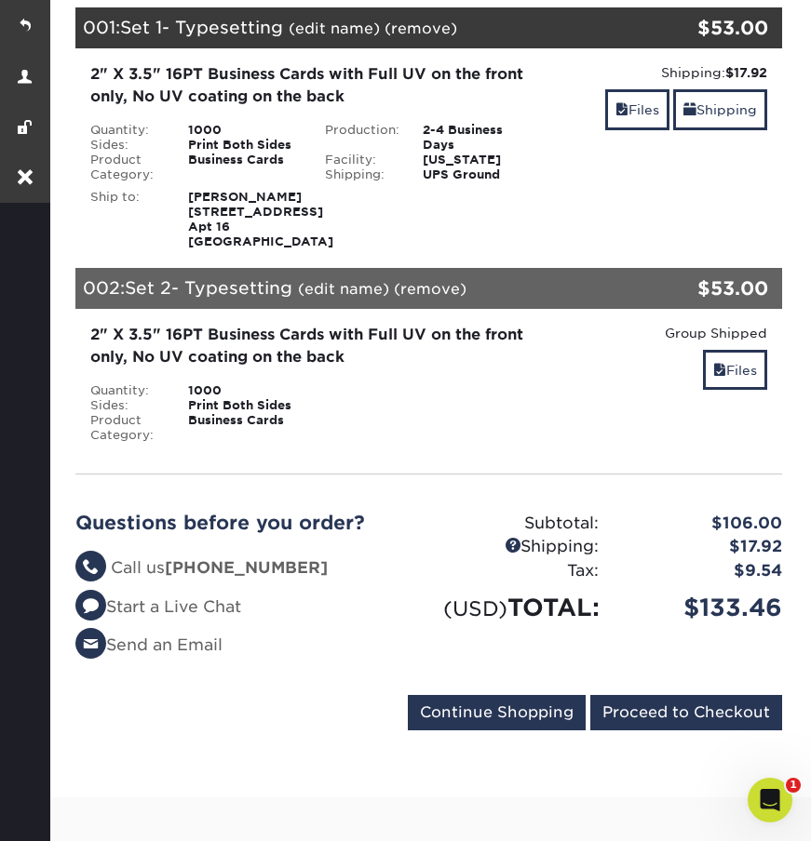
click at [351, 34] on link "(edit name)" at bounding box center [334, 29] width 91 height 18
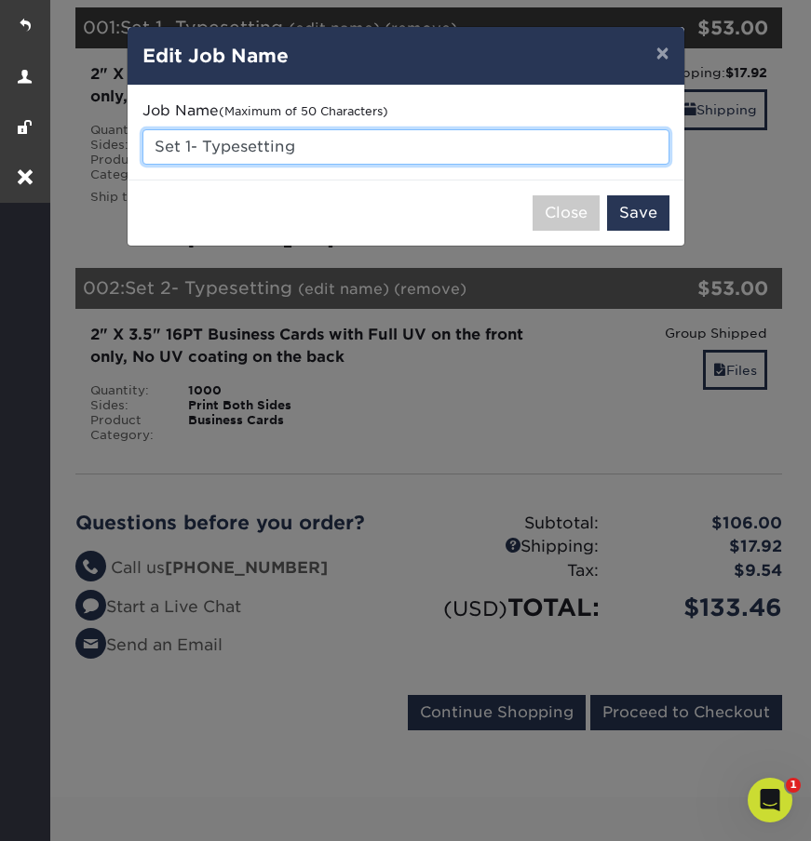
drag, startPoint x: 188, startPoint y: 149, endPoint x: 126, endPoint y: 149, distance: 62.4
click at [126, 149] on div "× Edit Job Name Job Name (Maximum of 50 Characters) Set 1- Typesetting Close Sa…" at bounding box center [405, 420] width 811 height 841
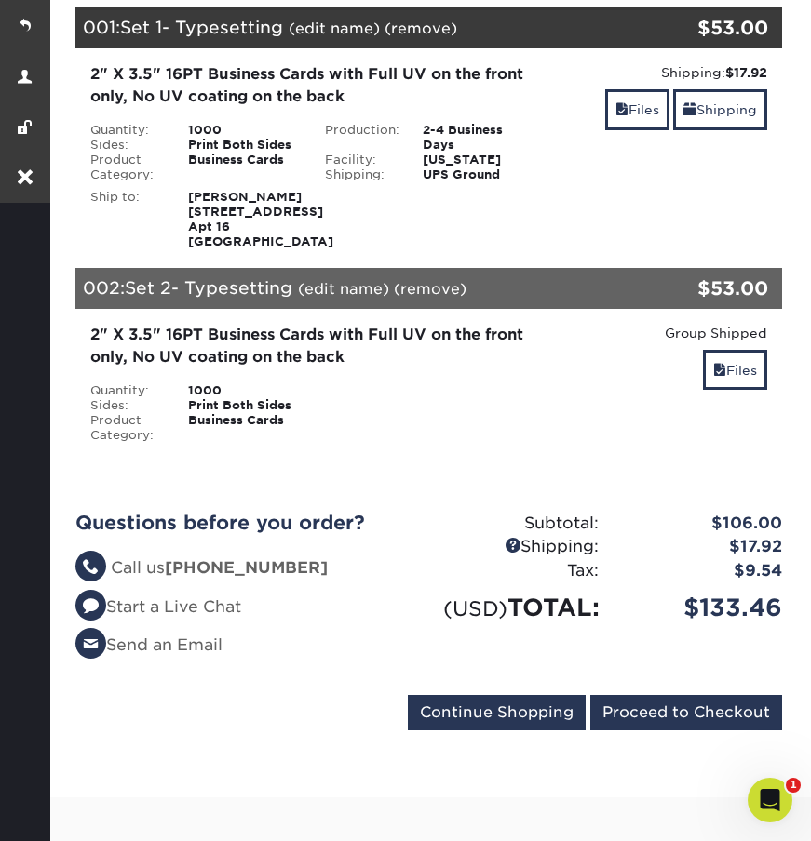
click at [351, 33] on link "(edit name)" at bounding box center [334, 29] width 91 height 18
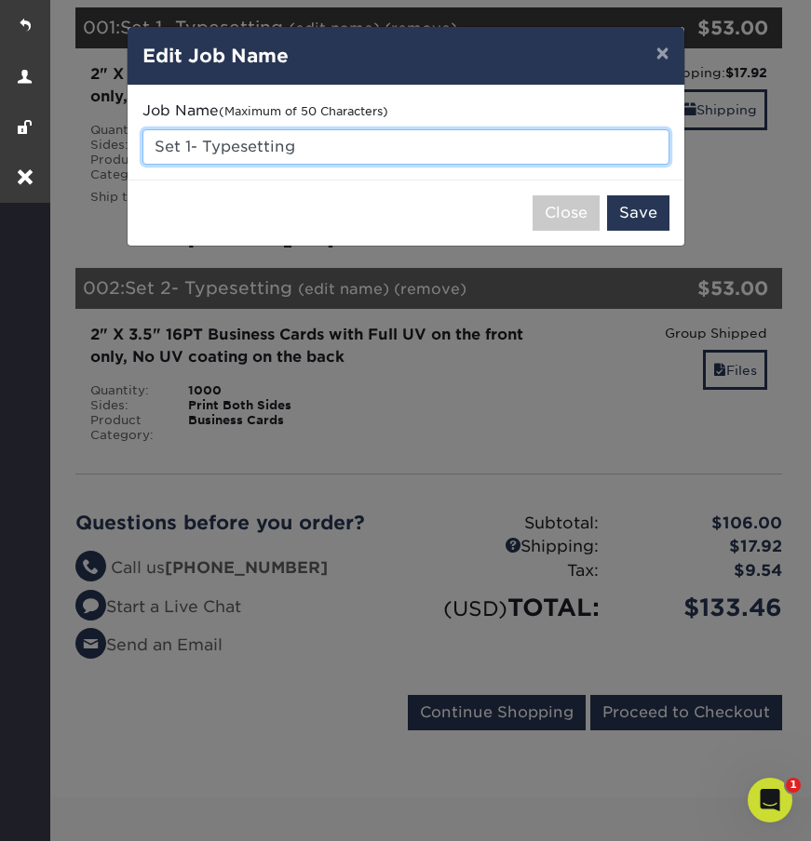
click at [191, 147] on input "Set 1- Typesetting" at bounding box center [405, 146] width 527 height 35
type input "Appointment Cards - Typesetting"
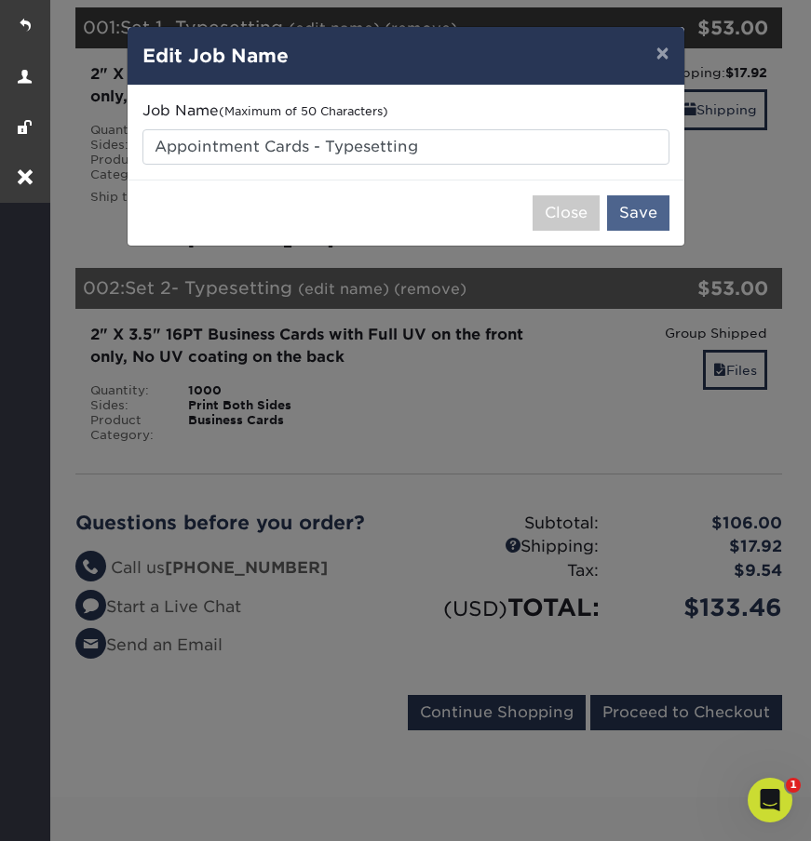
click at [646, 213] on button "Save" at bounding box center [638, 212] width 62 height 35
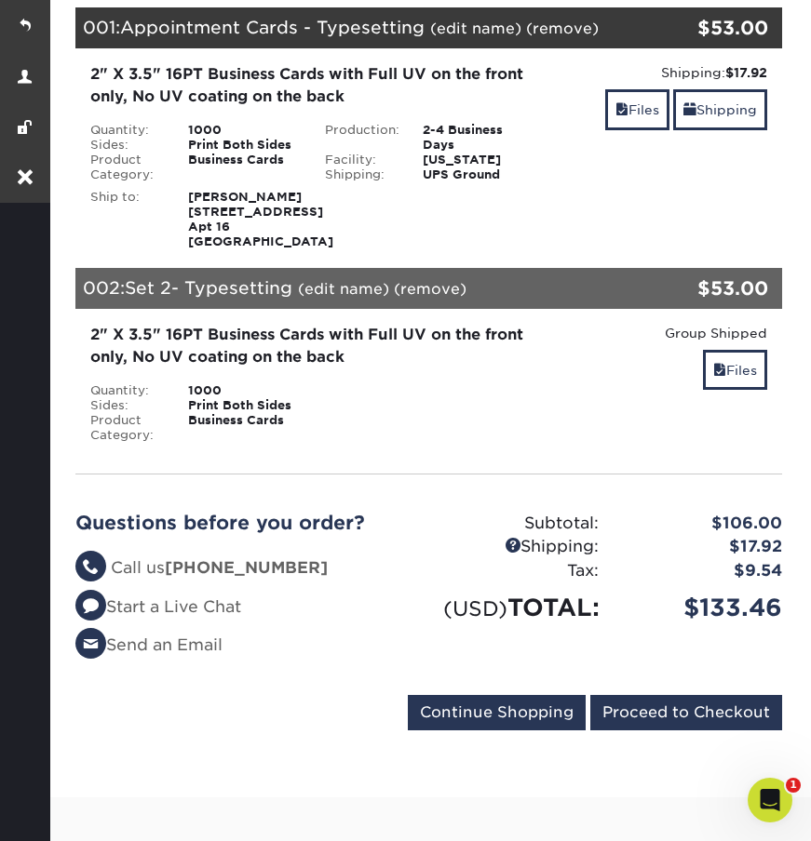
click at [332, 298] on link "(edit name)" at bounding box center [343, 289] width 91 height 18
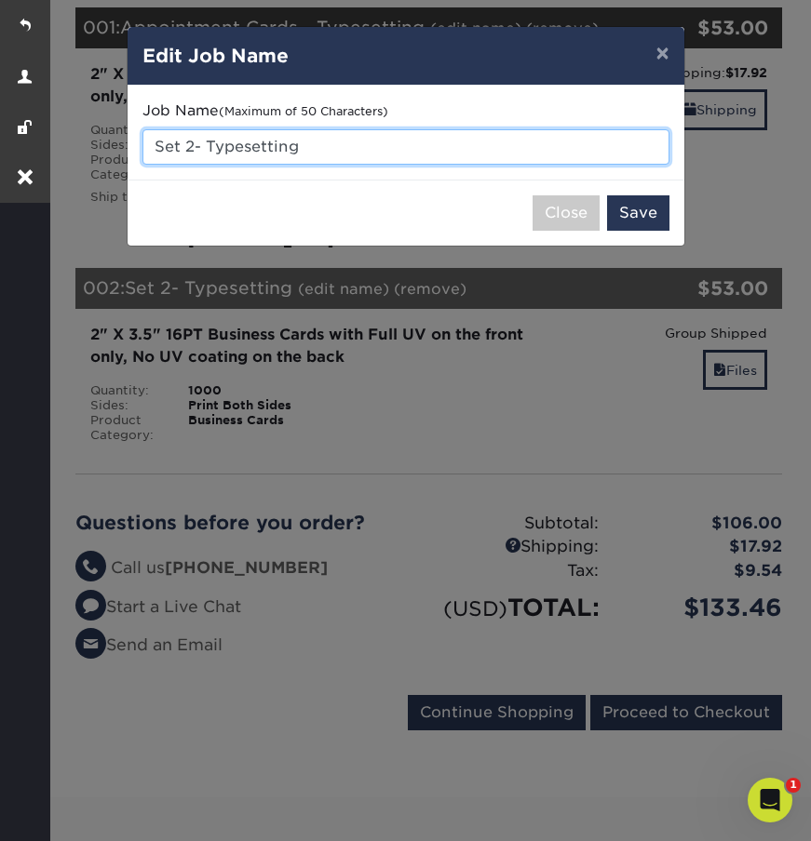
drag, startPoint x: 193, startPoint y: 144, endPoint x: 132, endPoint y: 145, distance: 60.5
click at [132, 145] on div "Job Name (Maximum of 50 Characters) Set 2- Typesetting" at bounding box center [406, 133] width 557 height 94
type input "Peter Rehl - Typesetting"
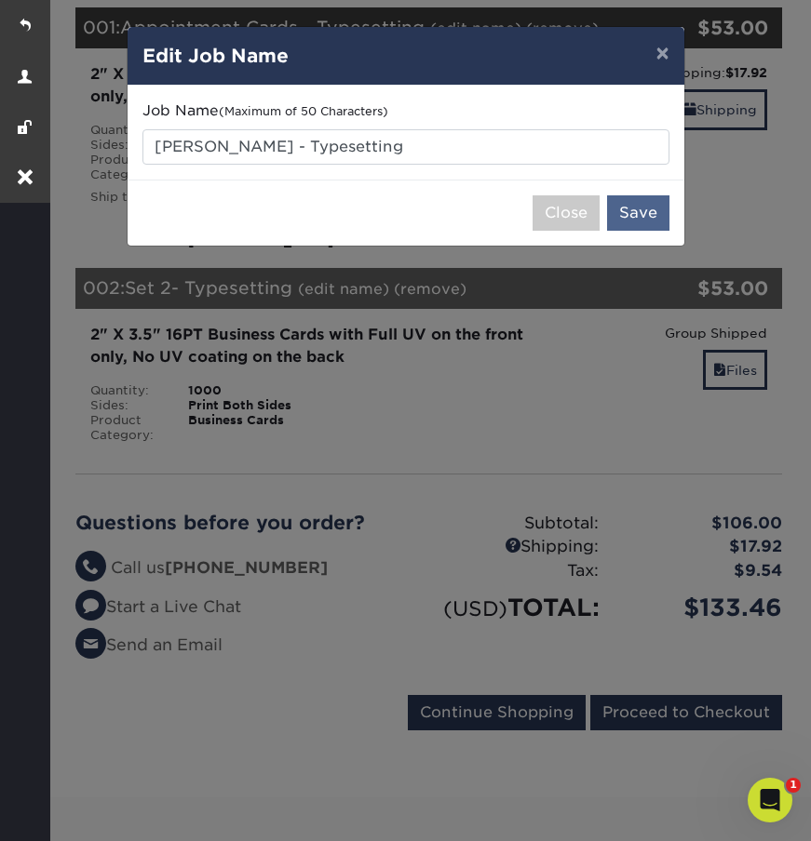
click at [631, 210] on button "Save" at bounding box center [638, 212] width 62 height 35
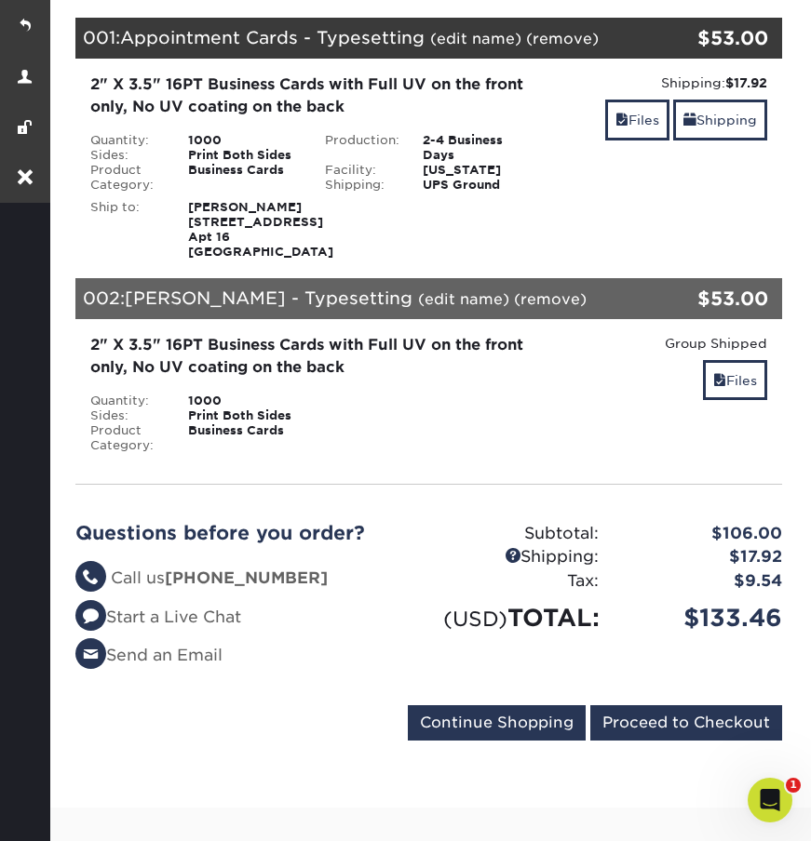
scroll to position [166, 0]
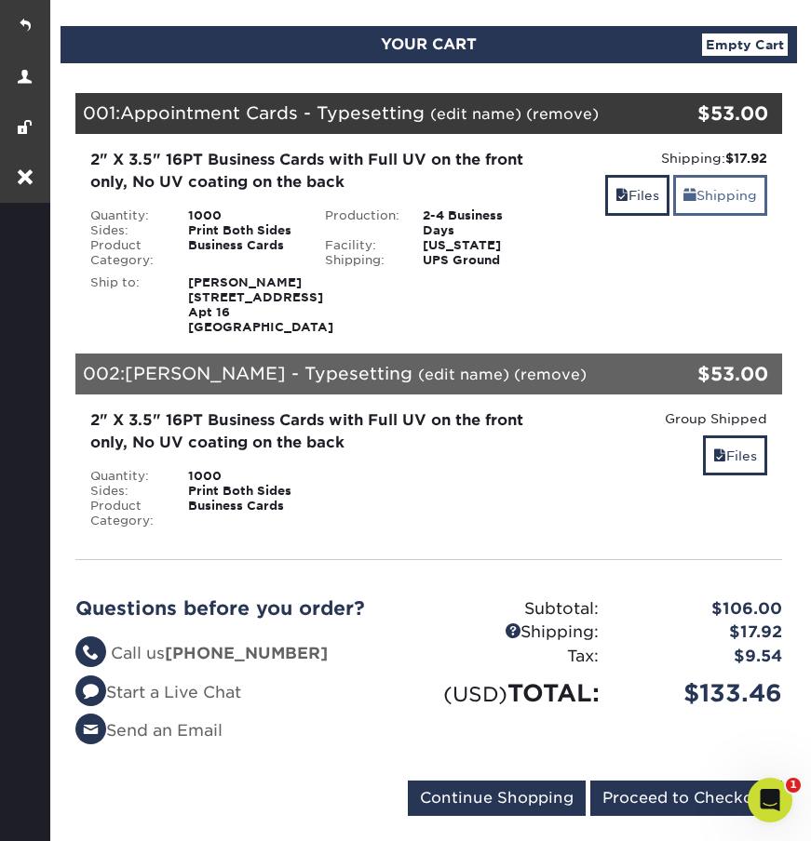
click at [692, 196] on span at bounding box center [689, 195] width 13 height 15
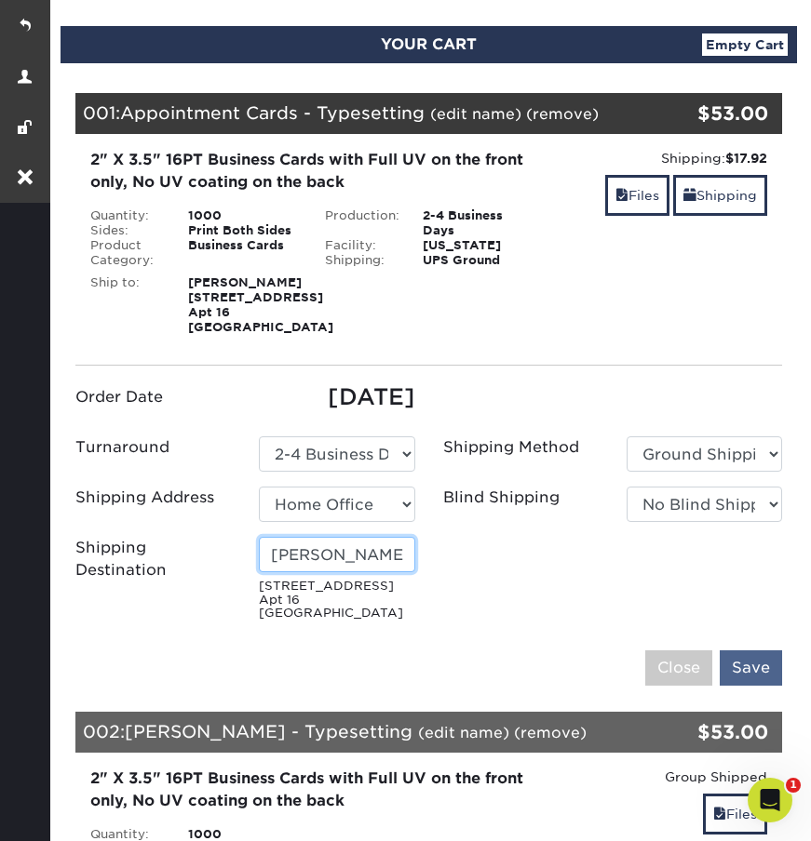
type input "[PERSON_NAME]"
click at [748, 666] on input "Save" at bounding box center [750, 668] width 62 height 35
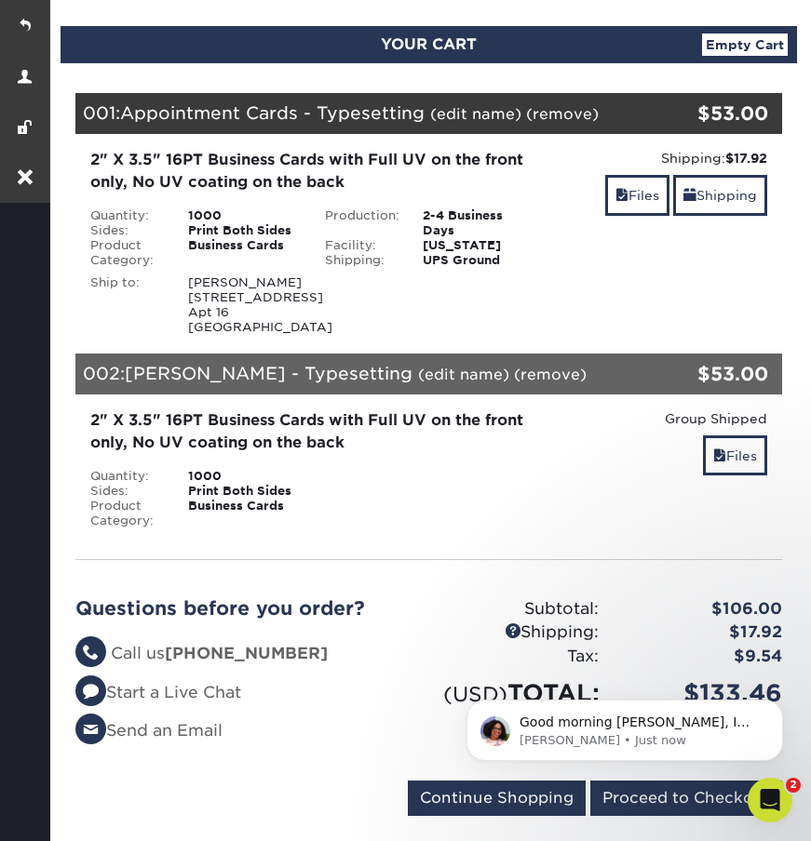
scroll to position [0, 0]
click at [23, 24] on link at bounding box center [25, 25] width 50 height 50
